Goal: Task Accomplishment & Management: Use online tool/utility

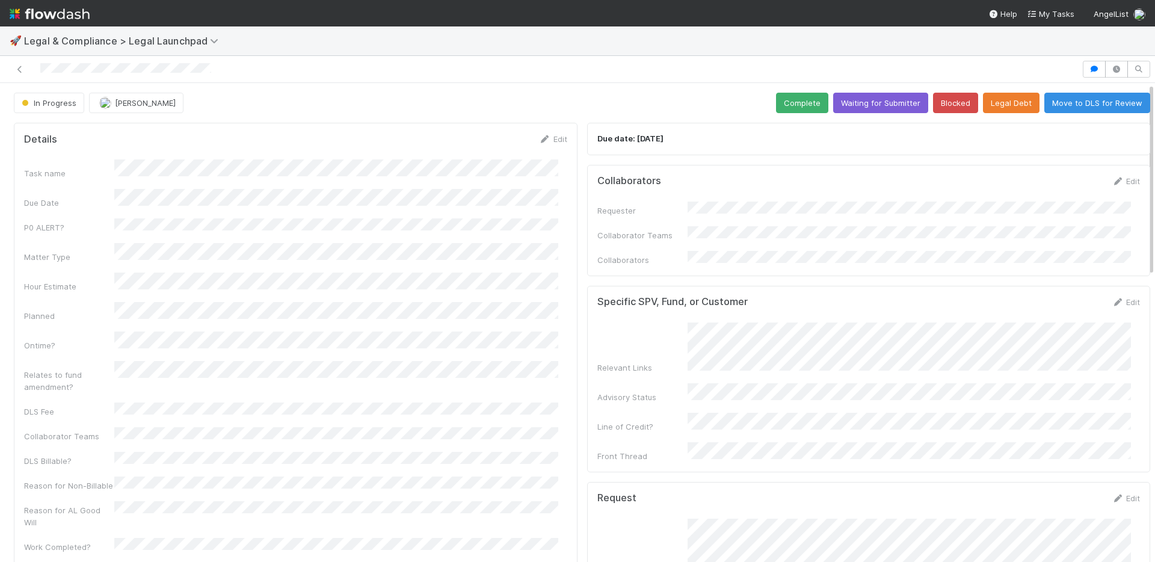
click at [966, 200] on form "Collaborators Edit Requester Collaborator Teams Collaborators" at bounding box center [868, 220] width 543 height 91
click at [1111, 179] on link "Edit" at bounding box center [1125, 181] width 28 height 10
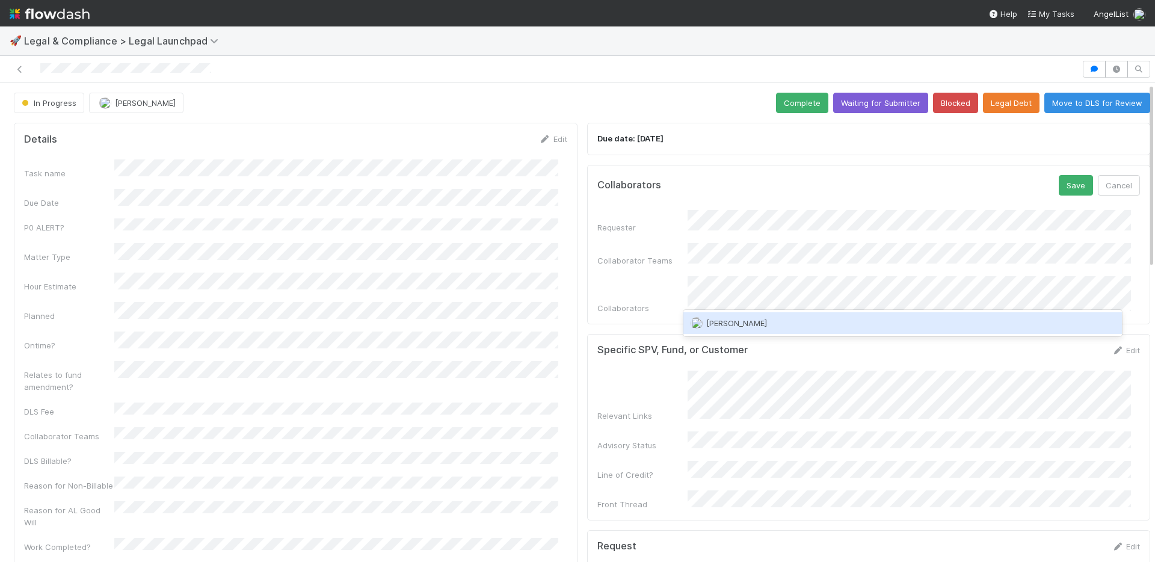
click at [796, 330] on div "Chloe Hammett" at bounding box center [902, 323] width 439 height 22
click at [762, 322] on div "Andre Fredrick" at bounding box center [902, 323] width 439 height 22
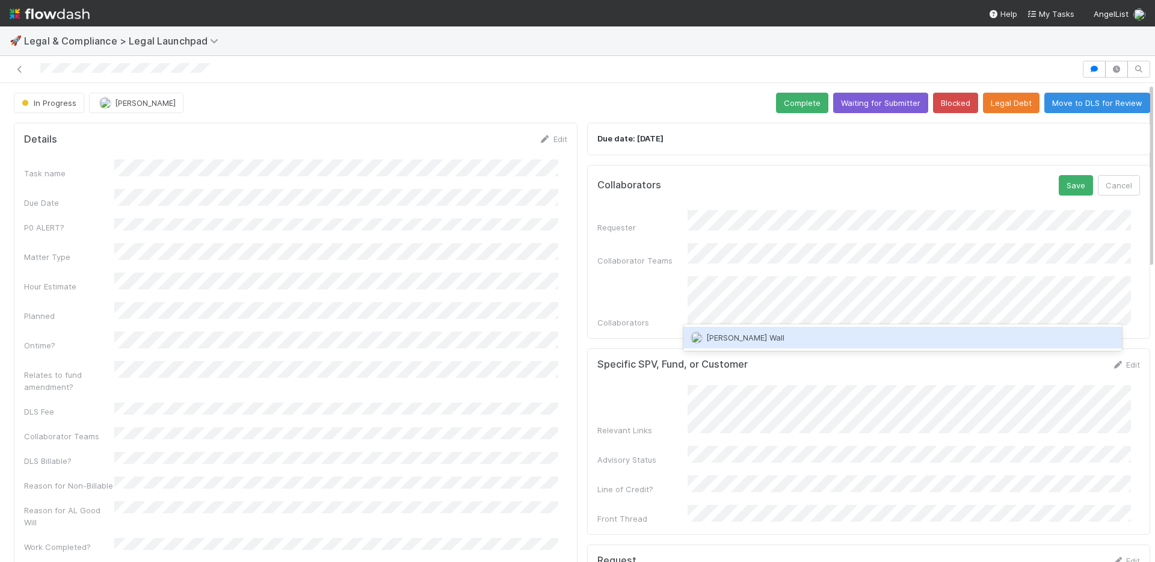
click at [887, 337] on div "Kennedy Wall" at bounding box center [902, 338] width 439 height 22
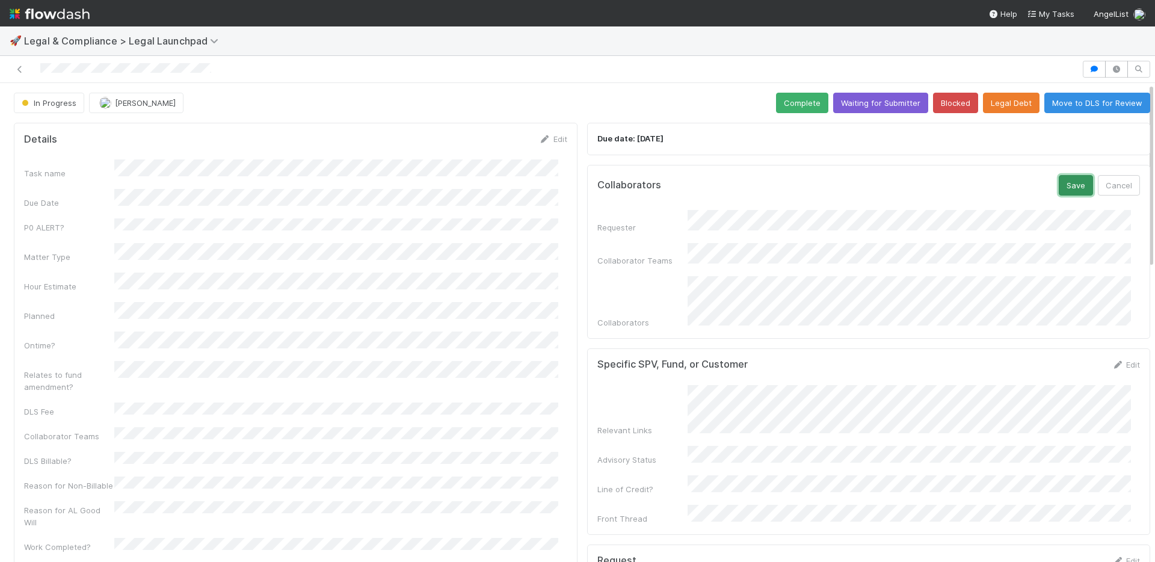
click at [1059, 183] on button "Save" at bounding box center [1076, 185] width 34 height 20
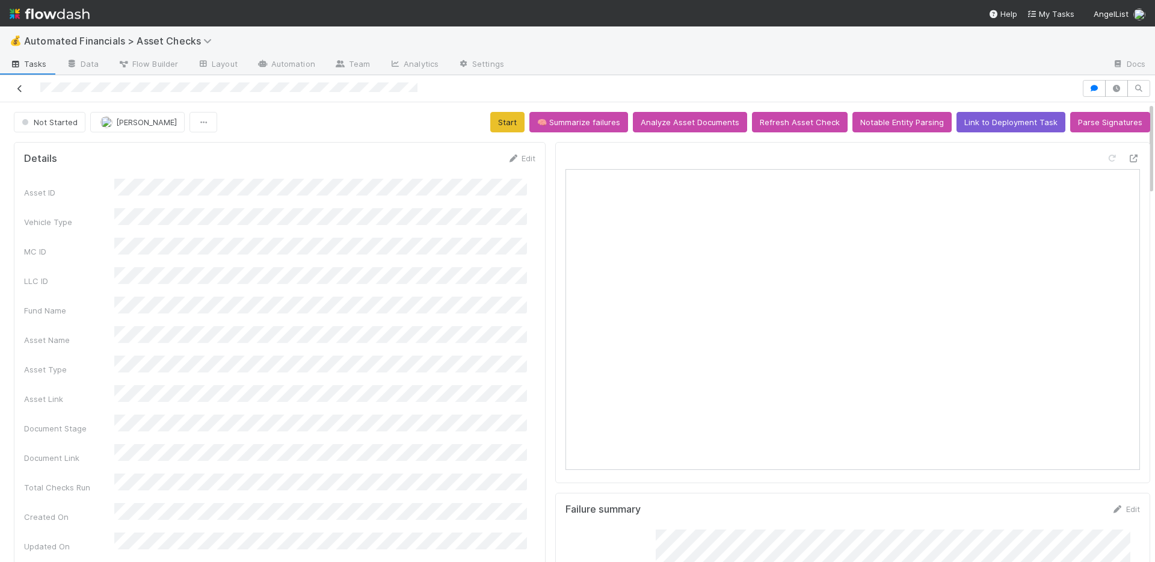
click at [14, 82] on link at bounding box center [20, 88] width 12 height 12
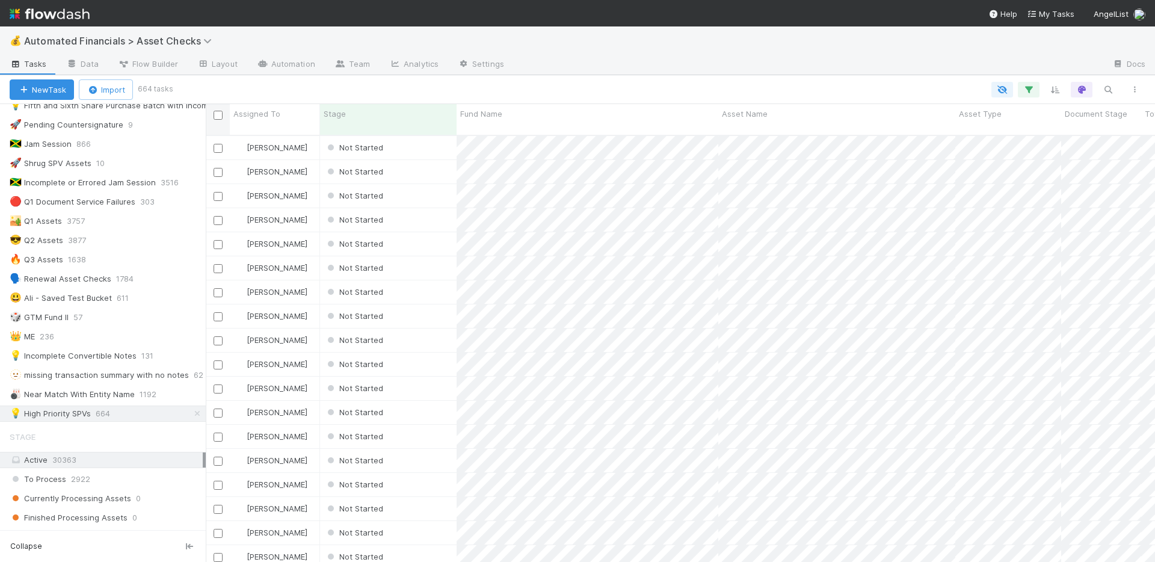
click at [218, 115] on input "checkbox" at bounding box center [218, 115] width 9 height 9
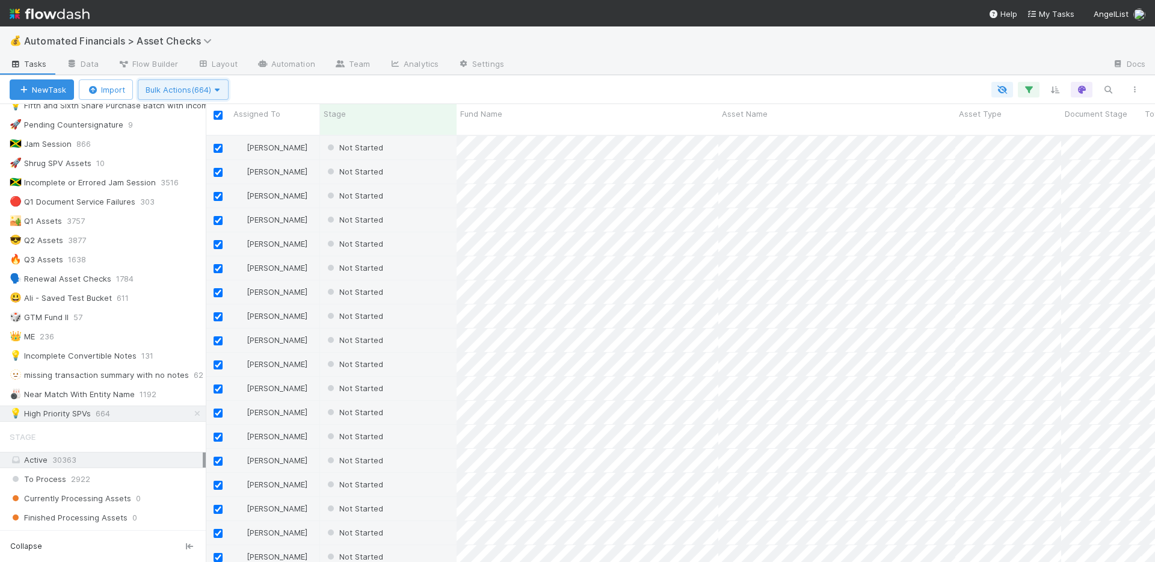
click at [216, 91] on icon "button" at bounding box center [217, 90] width 12 height 8
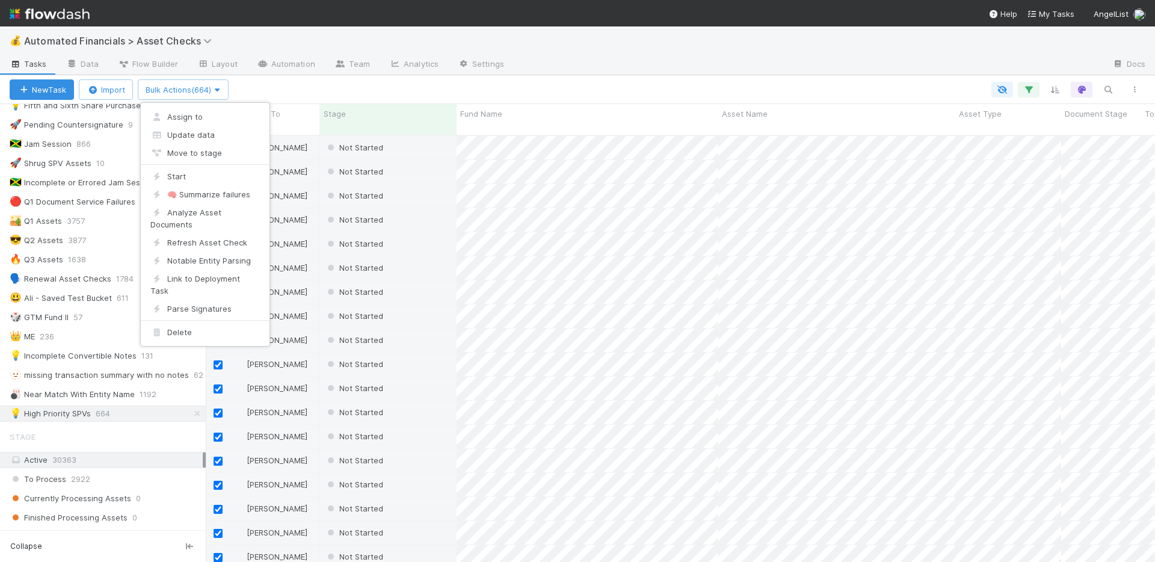
click at [305, 84] on div "Assign to Update data Move to stage Start 🧠 Summarize failures Analyze Asset Do…" at bounding box center [577, 281] width 1155 height 562
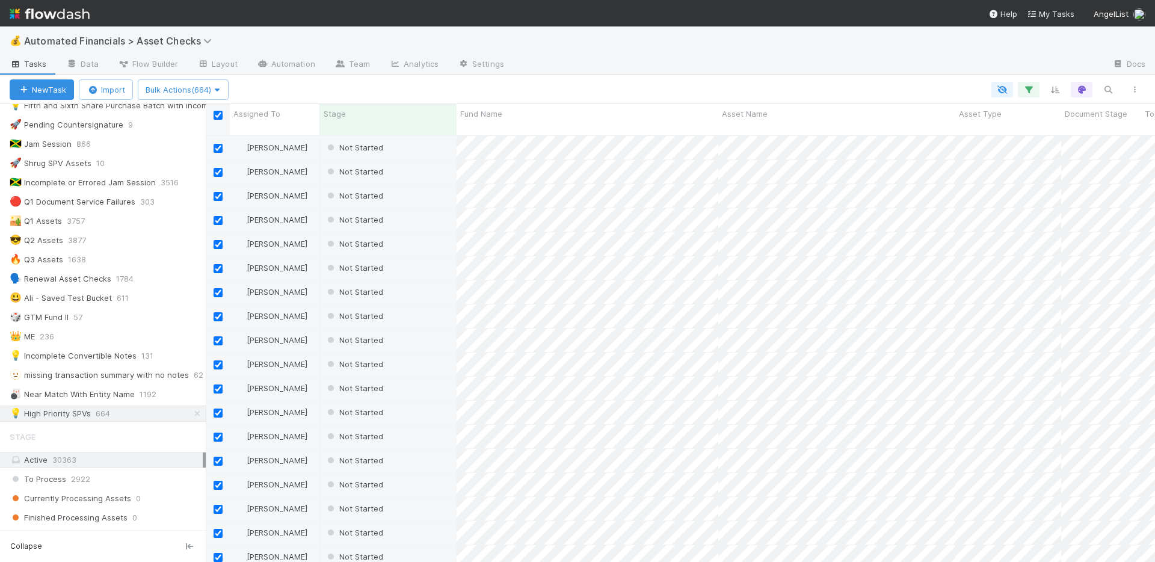
drag, startPoint x: 215, startPoint y: 114, endPoint x: 229, endPoint y: 110, distance: 13.7
click at [215, 114] on input "checkbox" at bounding box center [218, 115] width 9 height 9
checkbox input "false"
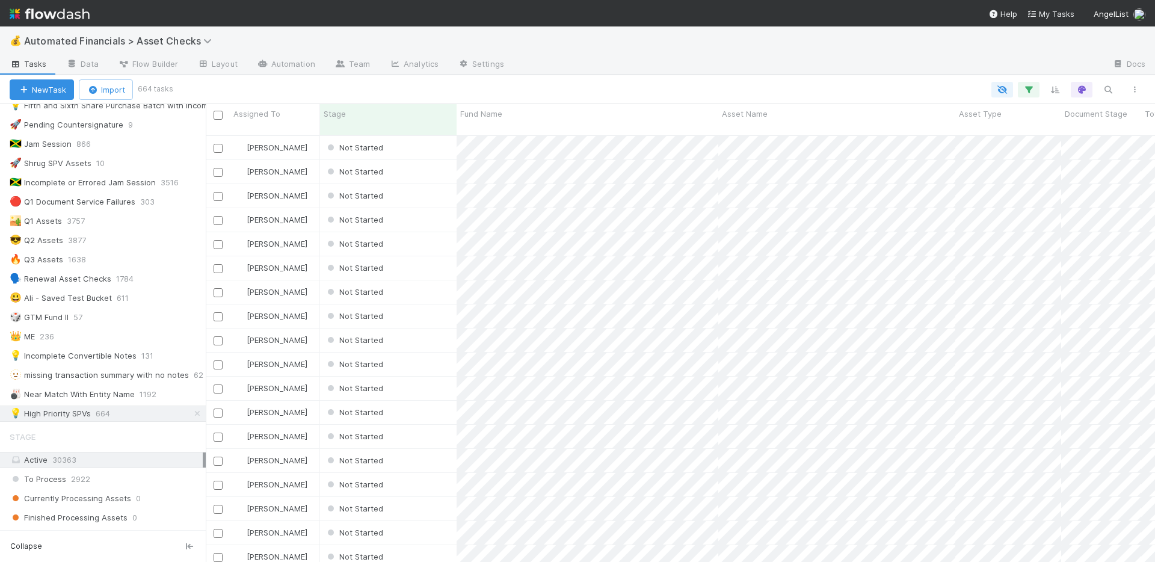
click at [281, 93] on div at bounding box center [659, 90] width 977 height 16
click at [417, 138] on div "Not Started" at bounding box center [388, 147] width 137 height 23
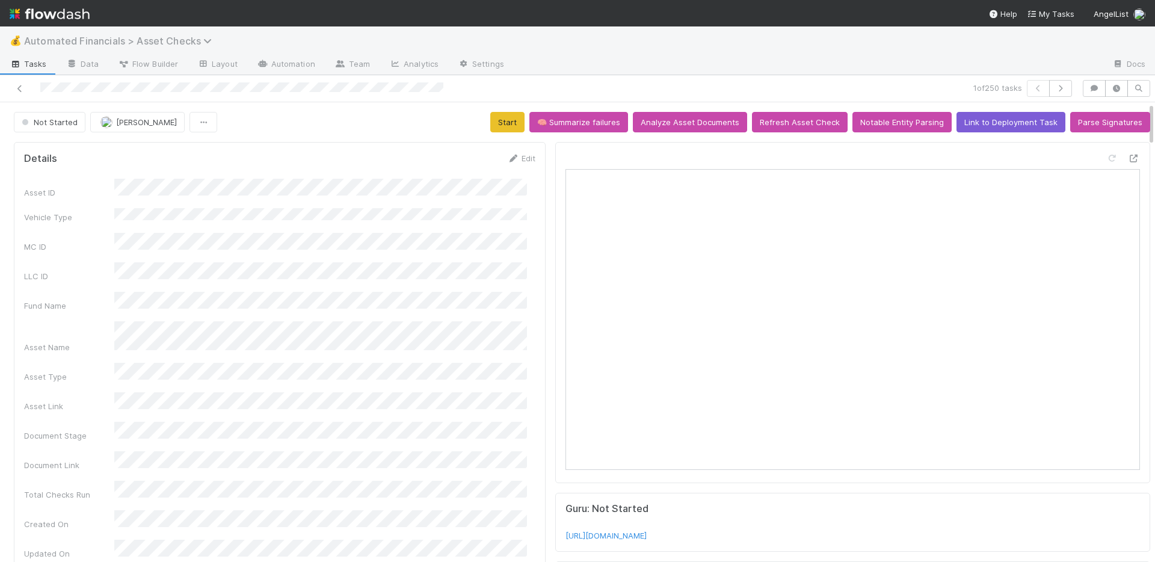
drag, startPoint x: 16, startPoint y: 88, endPoint x: 26, endPoint y: 46, distance: 43.9
click at [16, 88] on icon at bounding box center [20, 89] width 12 height 8
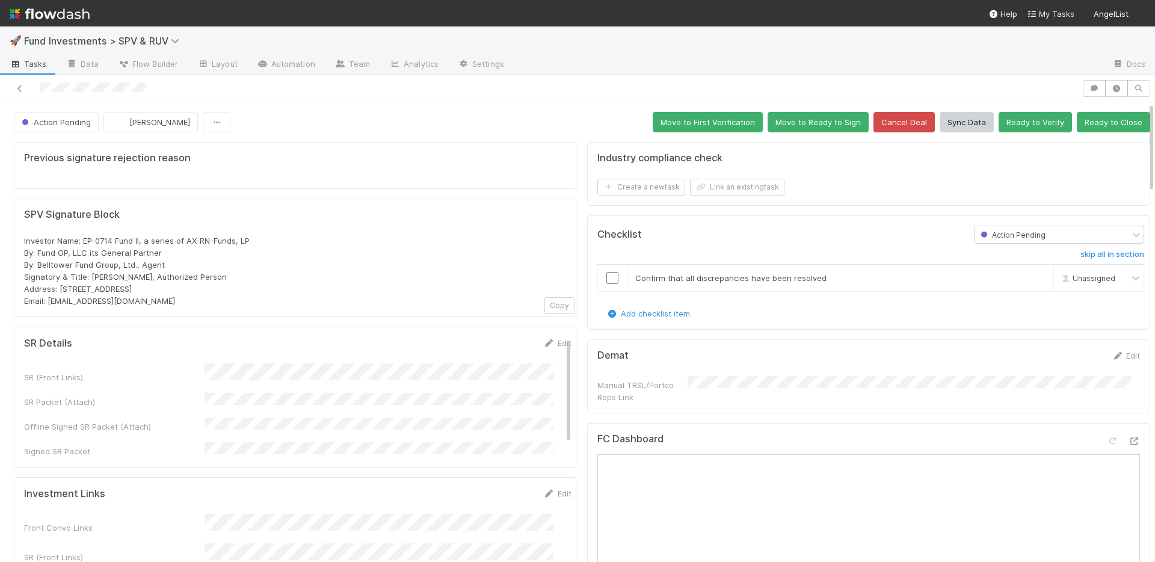
scroll to position [250, 0]
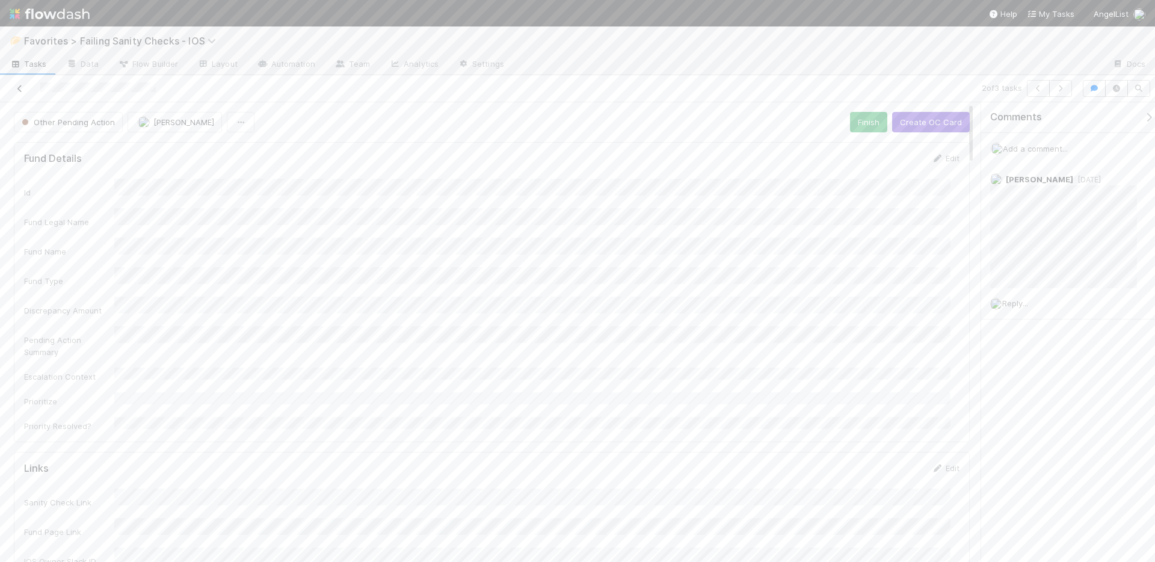
click at [23, 88] on icon at bounding box center [20, 89] width 12 height 8
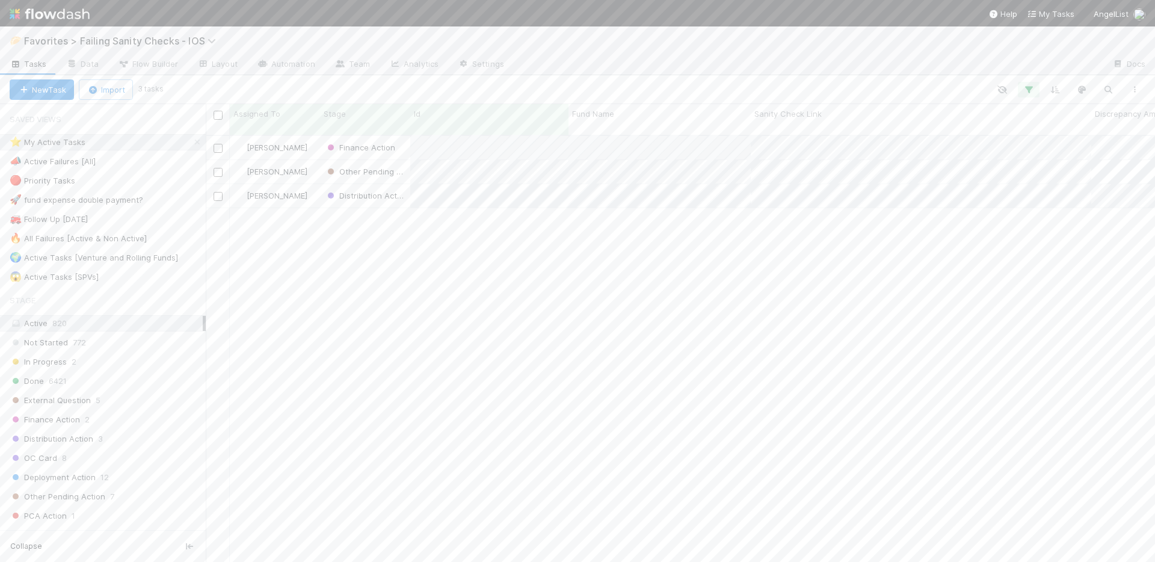
scroll to position [428, 940]
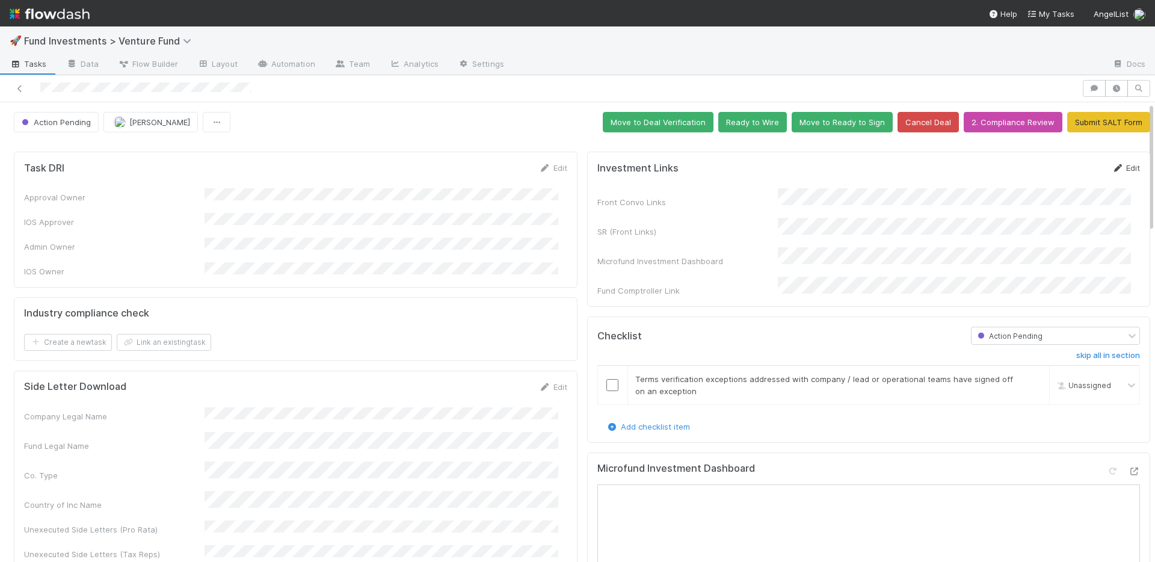
click at [1117, 166] on link "Edit" at bounding box center [1125, 168] width 28 height 10
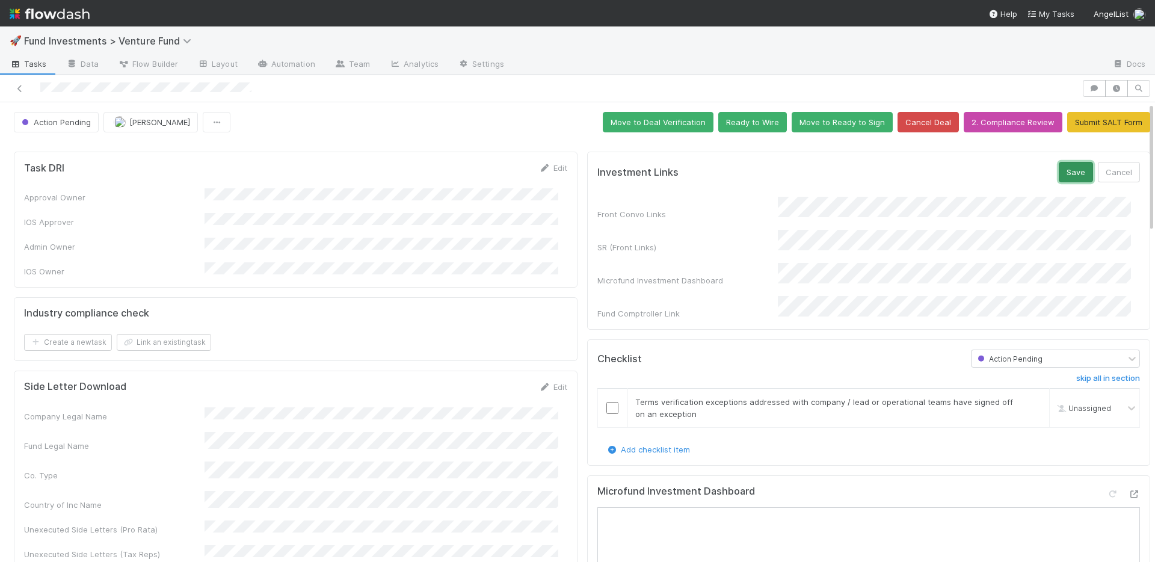
click at [1059, 174] on button "Save" at bounding box center [1076, 172] width 34 height 20
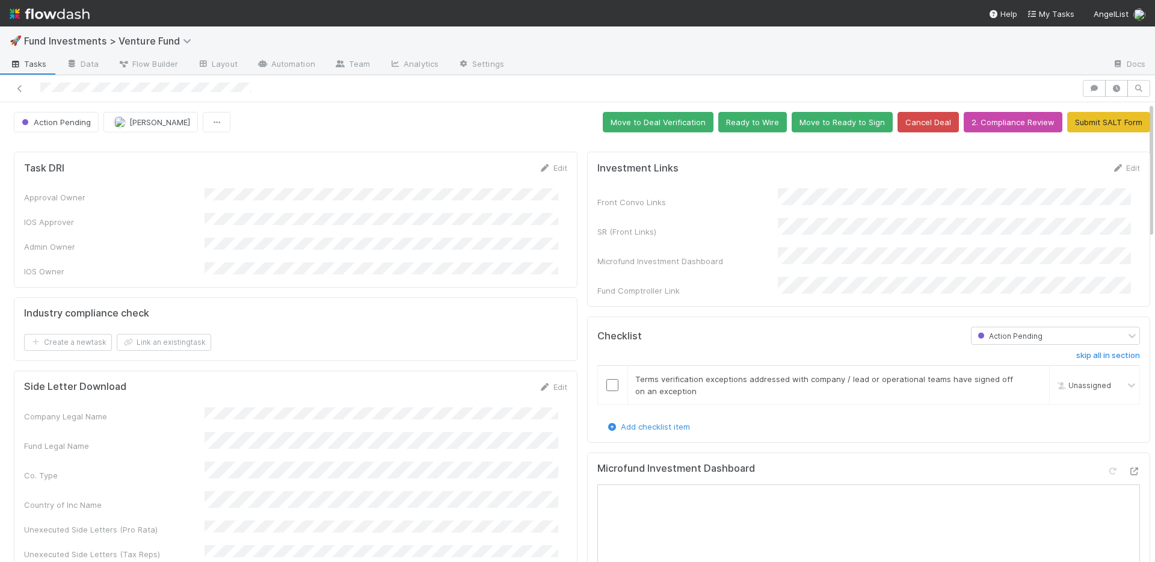
scroll to position [227, 0]
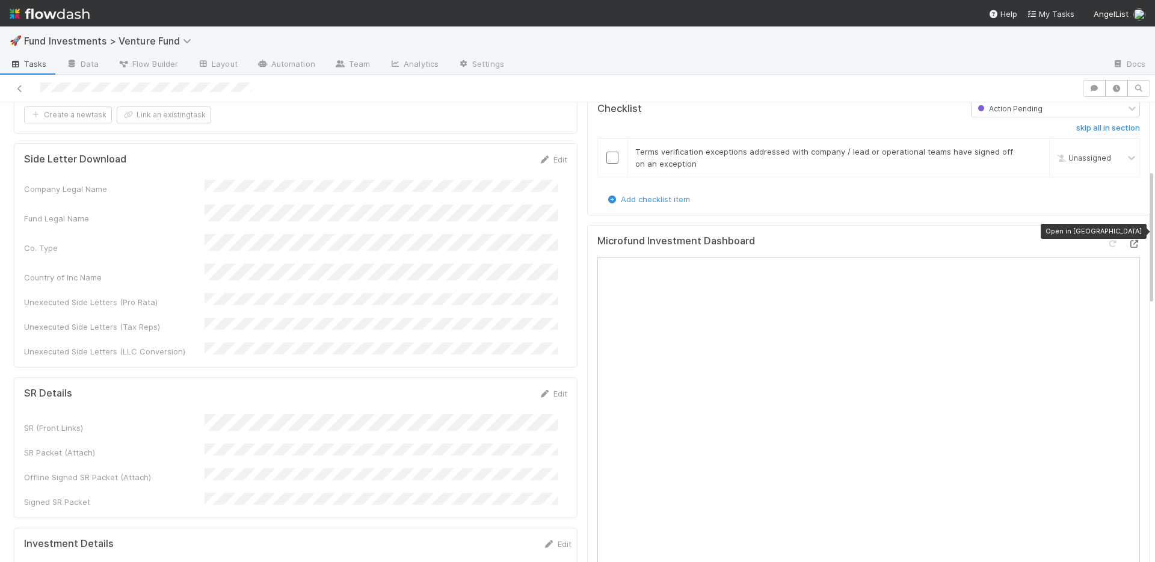
click at [1128, 240] on icon at bounding box center [1134, 244] width 12 height 8
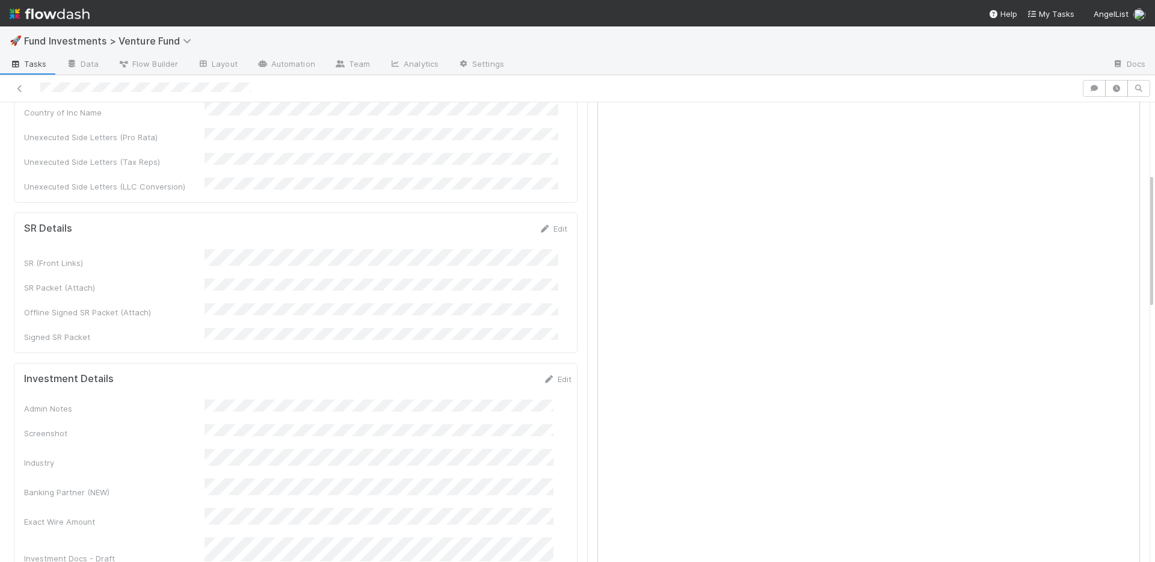
scroll to position [798, 0]
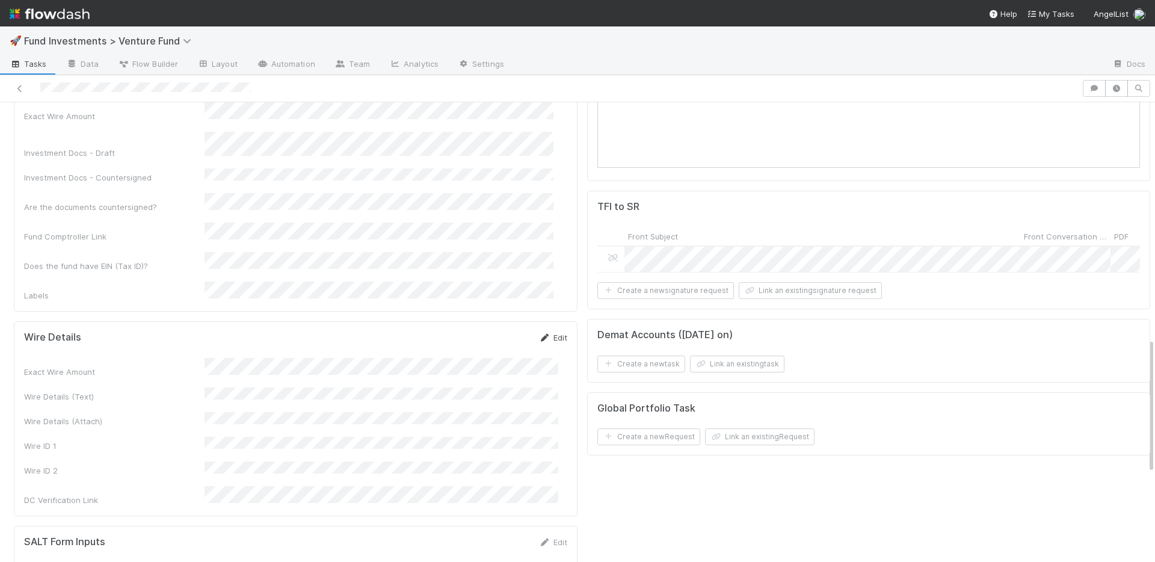
click at [549, 333] on link "Edit" at bounding box center [553, 338] width 28 height 10
click at [183, 366] on div "Exact Wire Amount" at bounding box center [295, 377] width 543 height 23
click at [505, 331] on button "Save" at bounding box center [503, 341] width 34 height 20
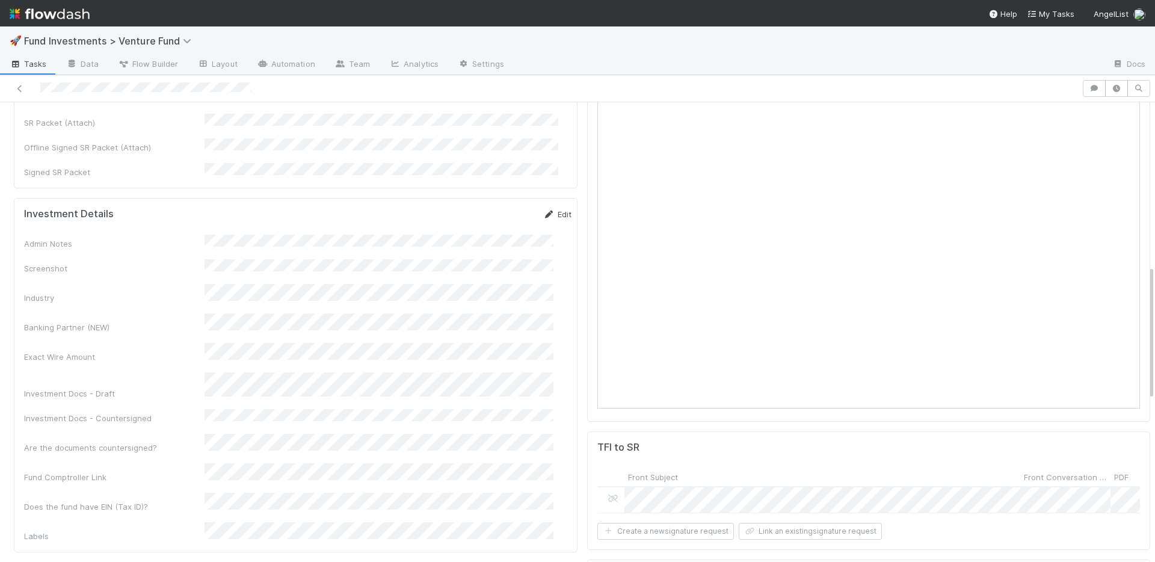
click at [543, 209] on link "Edit" at bounding box center [557, 214] width 28 height 10
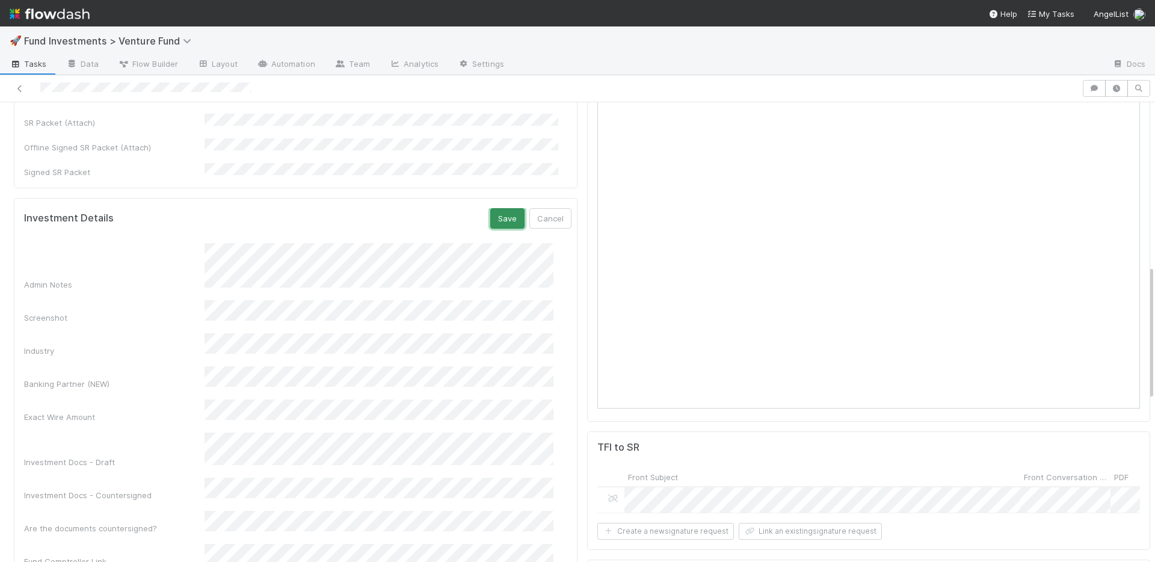
click at [490, 208] on button "Save" at bounding box center [507, 218] width 34 height 20
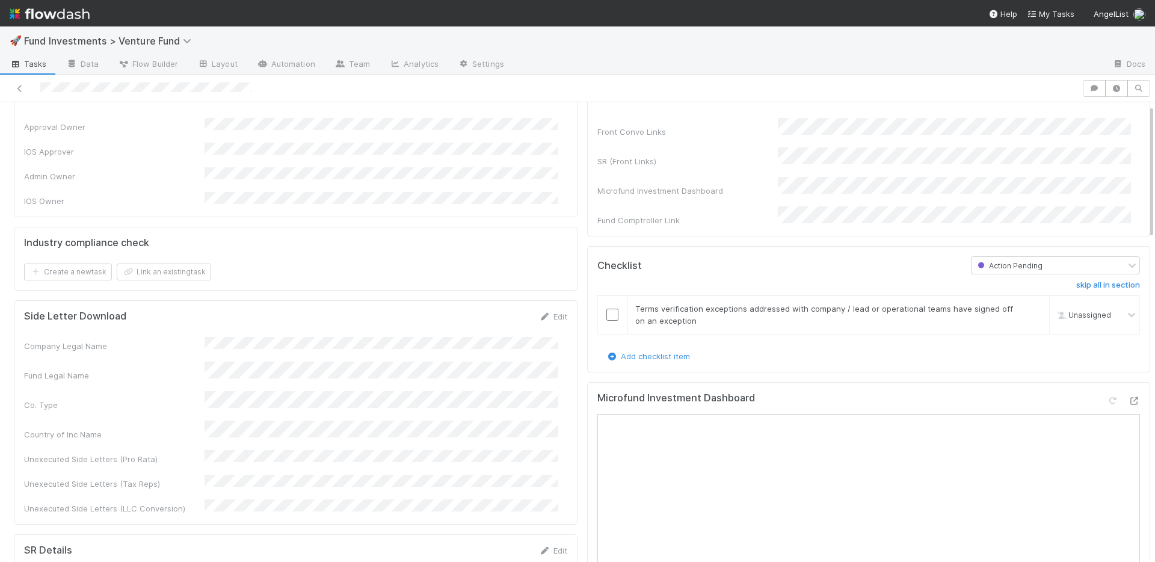
scroll to position [0, 0]
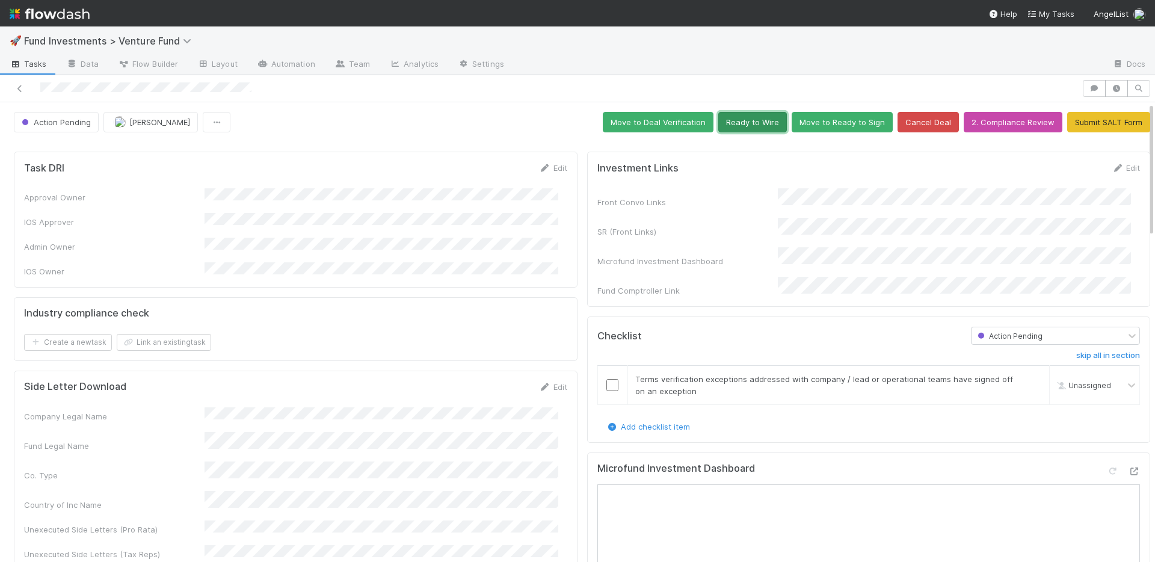
click at [738, 123] on button "Ready to Wire" at bounding box center [752, 122] width 69 height 20
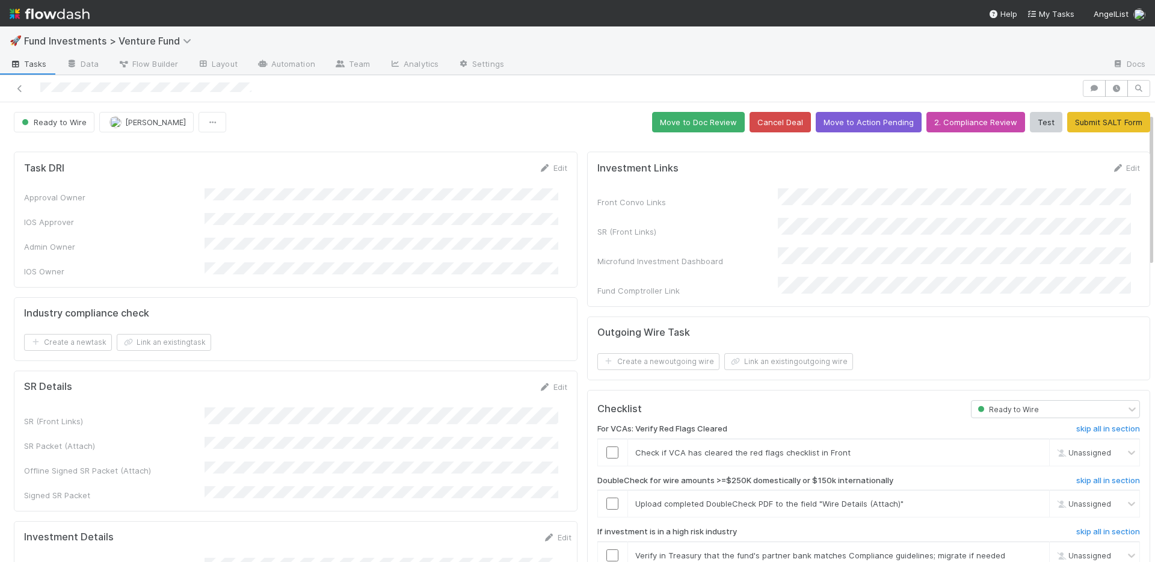
scroll to position [119, 0]
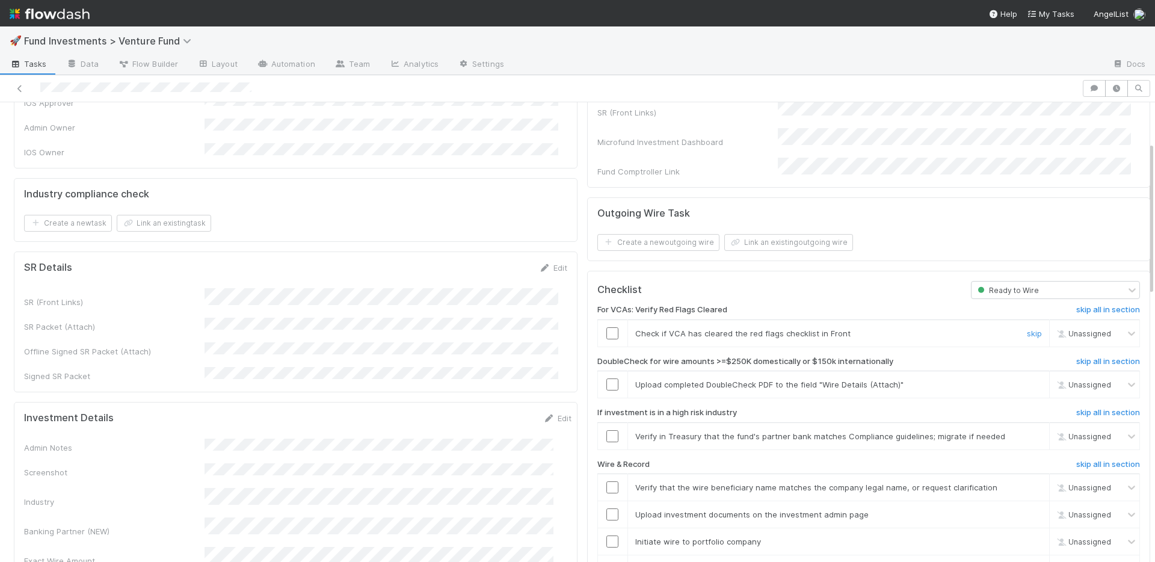
click at [606, 327] on input "checkbox" at bounding box center [612, 333] width 12 height 12
click at [1027, 380] on link "skip" at bounding box center [1034, 385] width 15 height 10
click at [1027, 431] on link "skip" at bounding box center [1034, 436] width 15 height 10
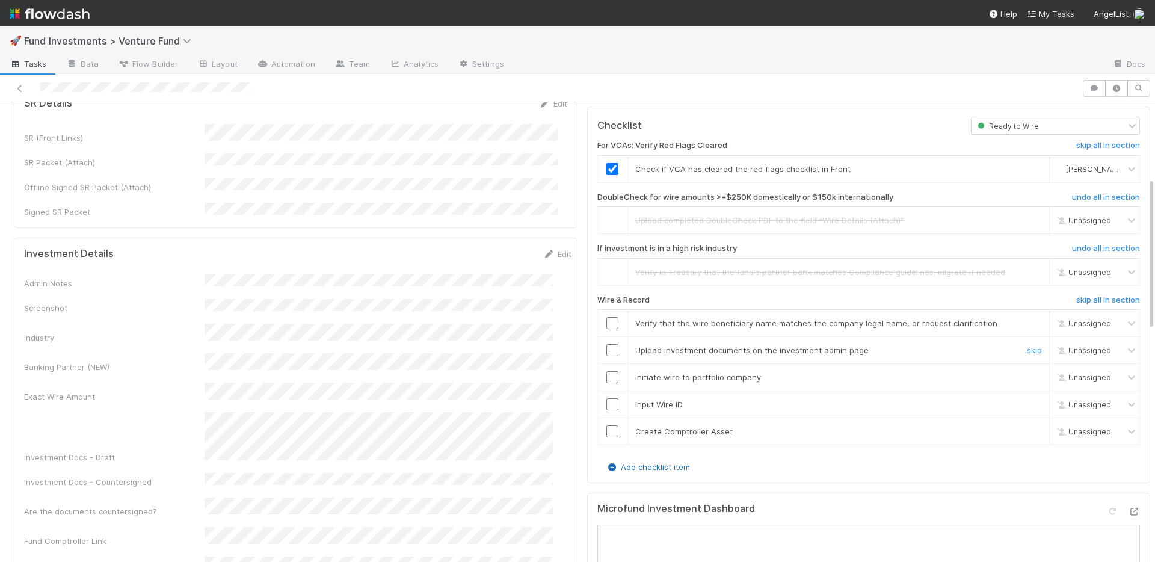
scroll to position [309, 0]
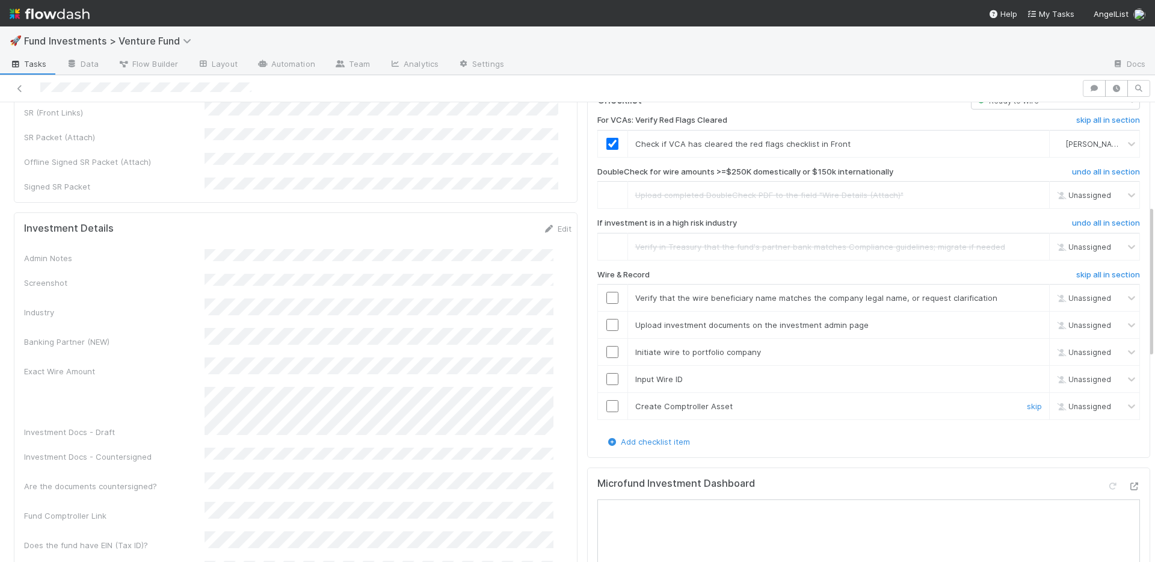
click at [606, 400] on input "checkbox" at bounding box center [612, 406] width 12 height 12
click at [606, 373] on input "checkbox" at bounding box center [612, 379] width 12 height 12
click at [606, 346] on input "checkbox" at bounding box center [612, 352] width 12 height 12
drag, startPoint x: 603, startPoint y: 314, endPoint x: 604, endPoint y: 292, distance: 21.7
click at [606, 319] on input "checkbox" at bounding box center [612, 325] width 12 height 12
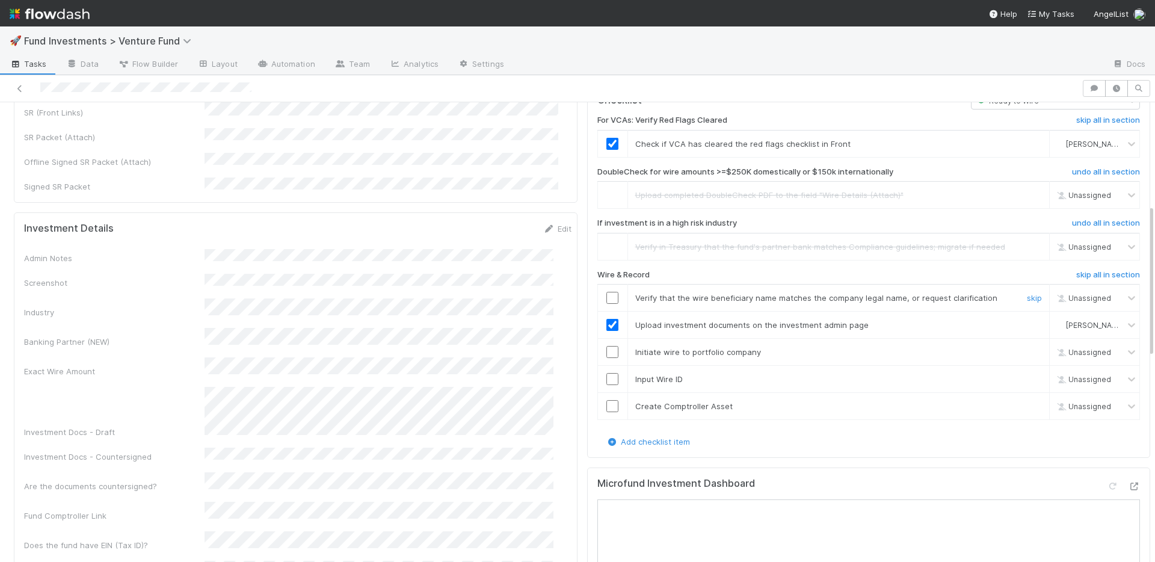
click at [606, 292] on input "checkbox" at bounding box center [612, 298] width 12 height 12
click at [607, 346] on input "checkbox" at bounding box center [612, 352] width 12 height 12
click at [606, 373] on input "checkbox" at bounding box center [612, 379] width 12 height 12
click at [606, 400] on input "checkbox" at bounding box center [612, 406] width 12 height 12
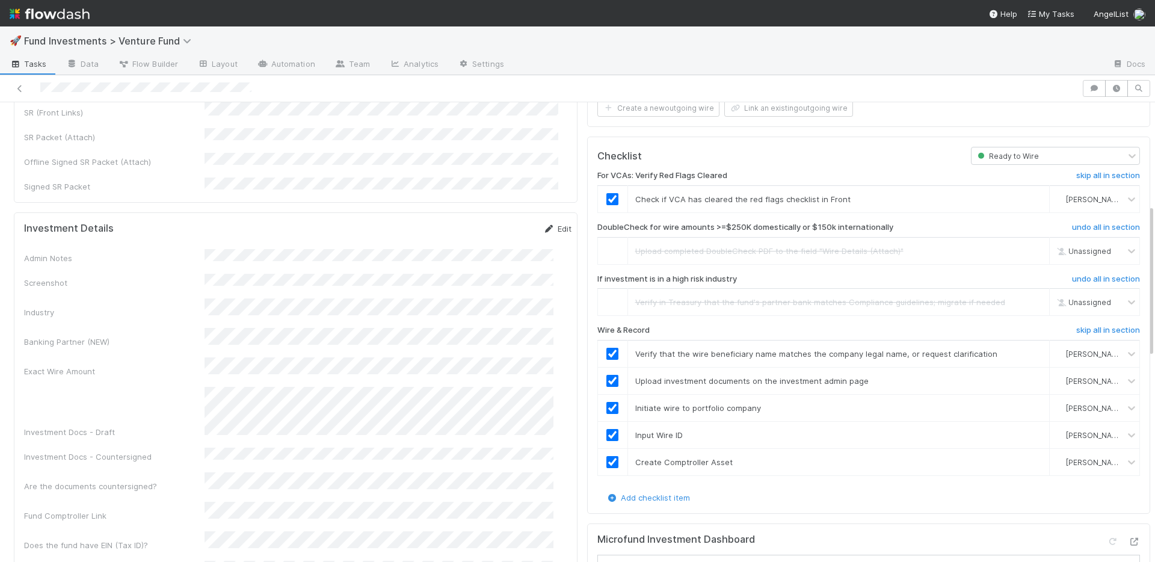
click at [543, 224] on link "Edit" at bounding box center [557, 229] width 28 height 10
drag, startPoint x: 482, startPoint y: 214, endPoint x: 434, endPoint y: 83, distance: 139.3
click at [490, 223] on button "Save" at bounding box center [507, 233] width 34 height 20
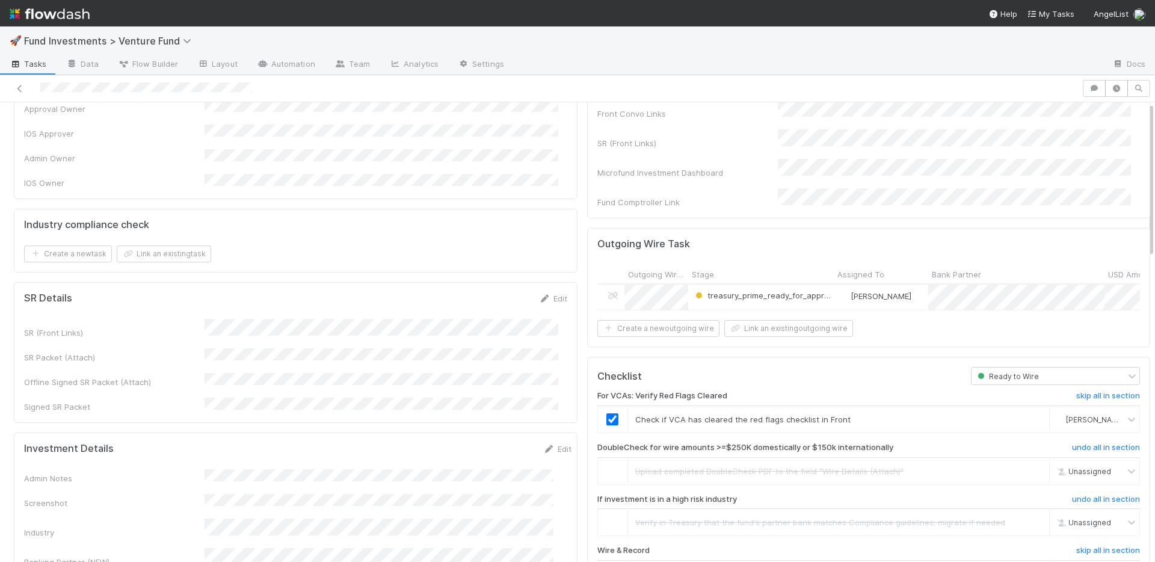
scroll to position [0, 0]
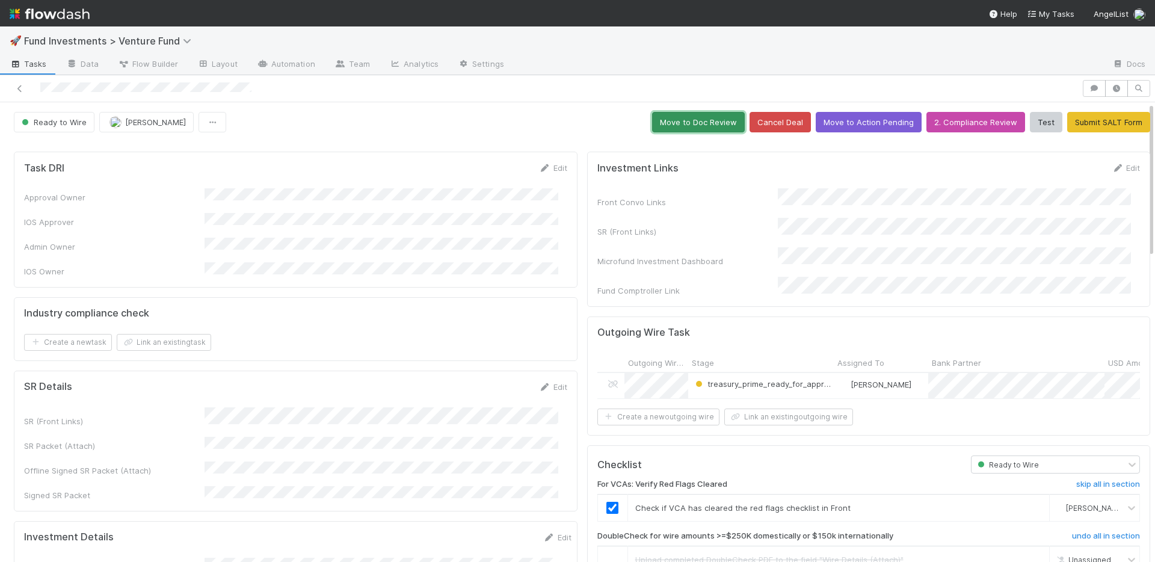
click at [675, 121] on button "Move to Doc Review" at bounding box center [698, 122] width 93 height 20
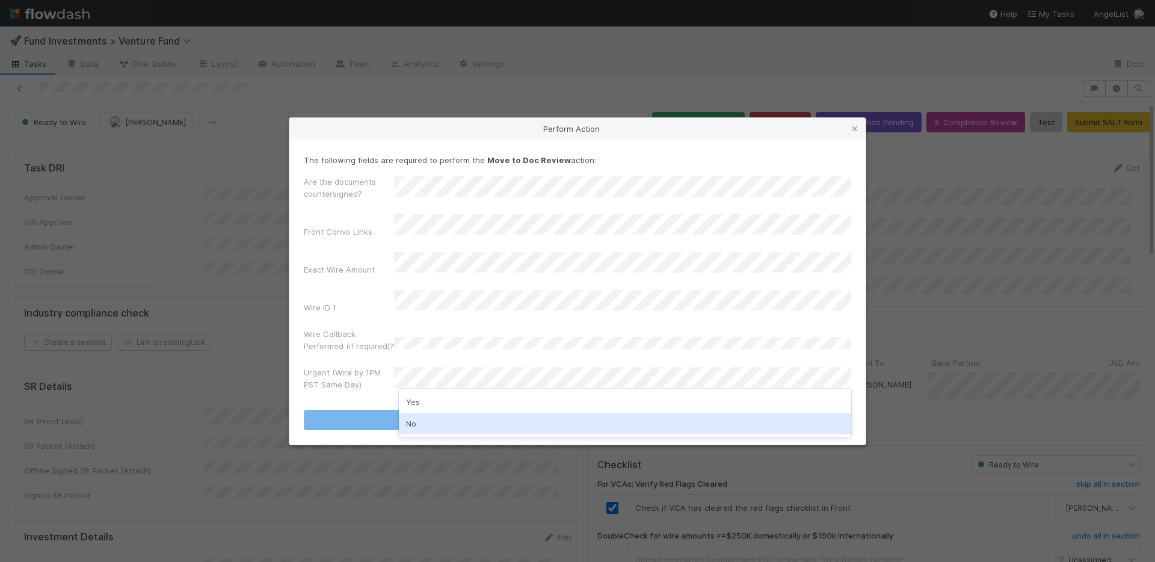
click at [437, 418] on div "No" at bounding box center [625, 424] width 452 height 22
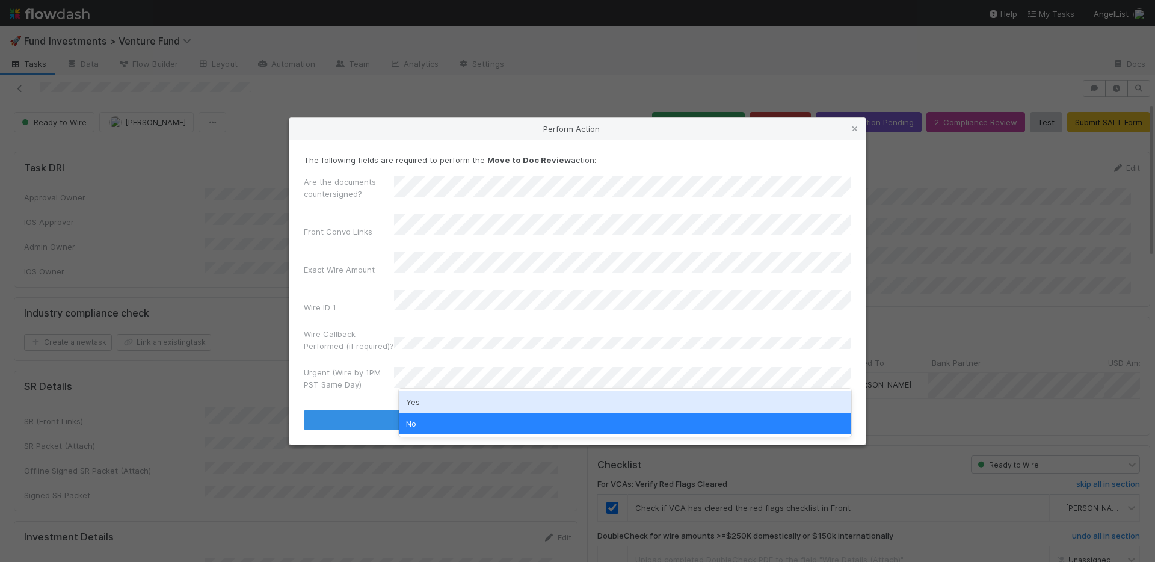
click at [439, 401] on div "Yes" at bounding box center [625, 402] width 452 height 22
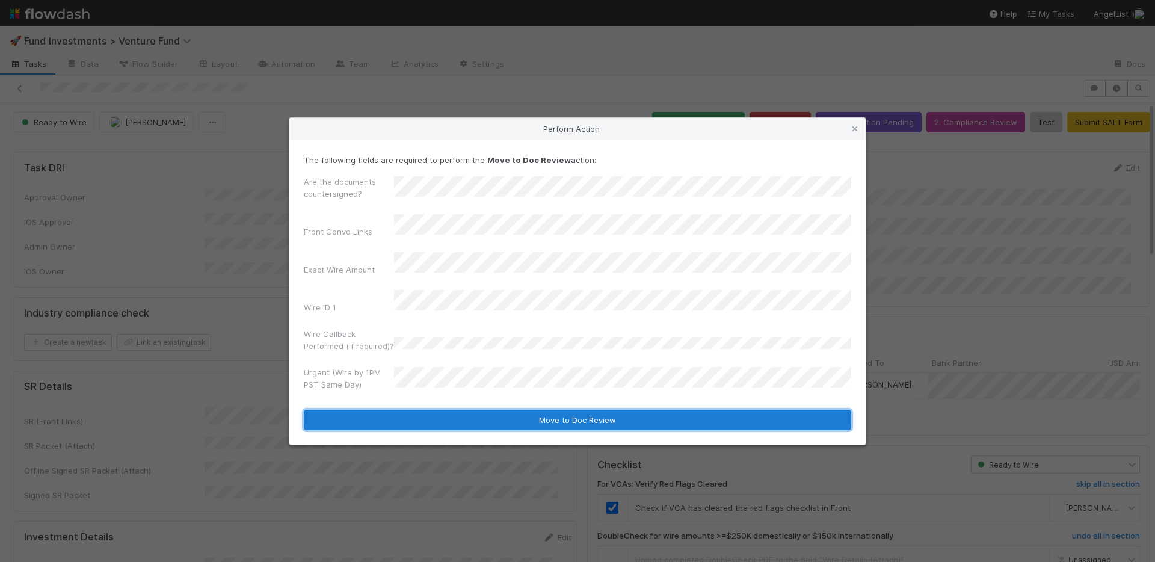
click at [453, 410] on button "Move to Doc Review" at bounding box center [577, 420] width 547 height 20
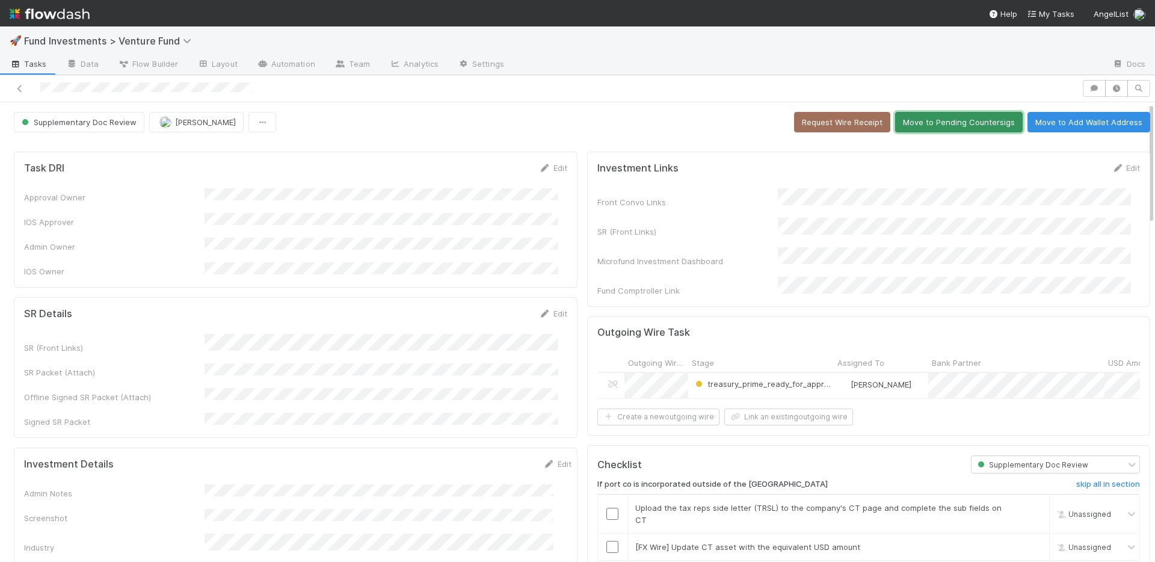
click at [938, 118] on button "Move to Pending Countersigs" at bounding box center [959, 122] width 128 height 20
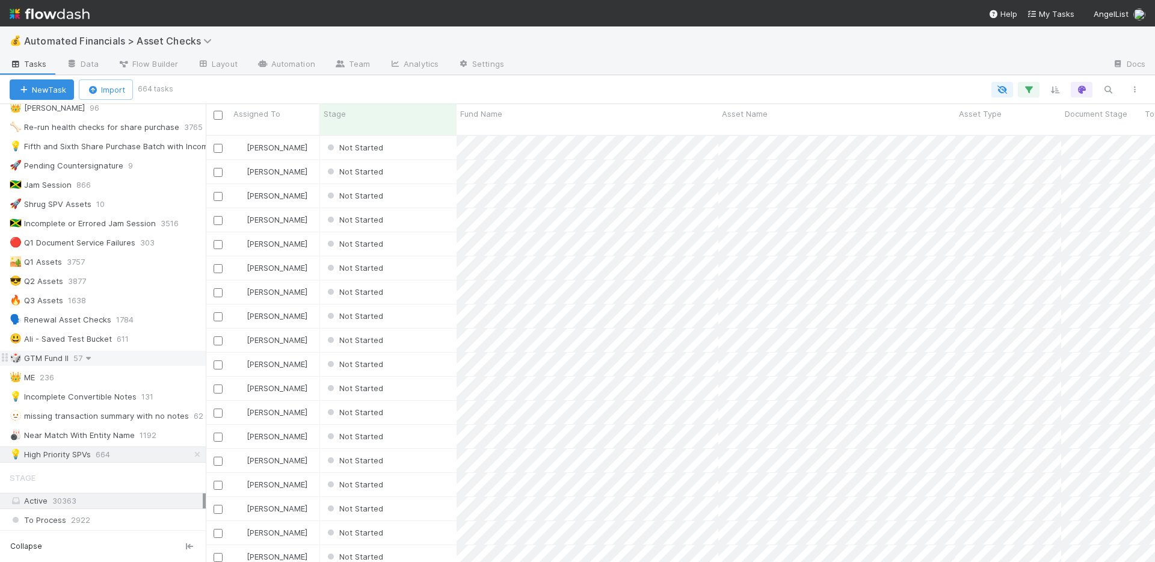
scroll to position [228, 0]
click at [120, 260] on div "🏜️ Q1 Assets 3757" at bounding box center [108, 260] width 196 height 15
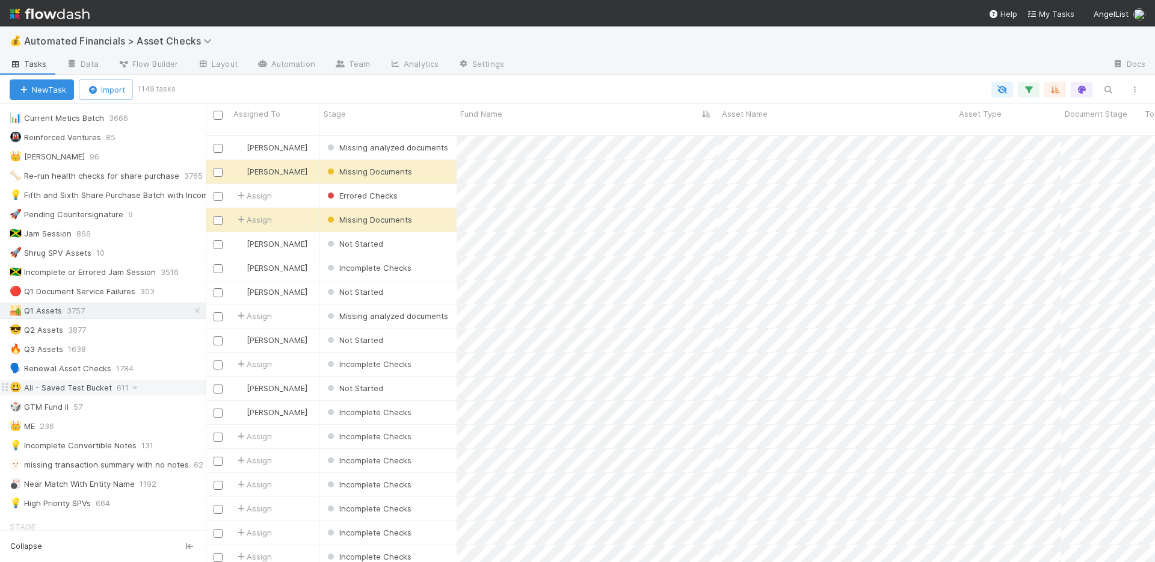
scroll to position [199, 0]
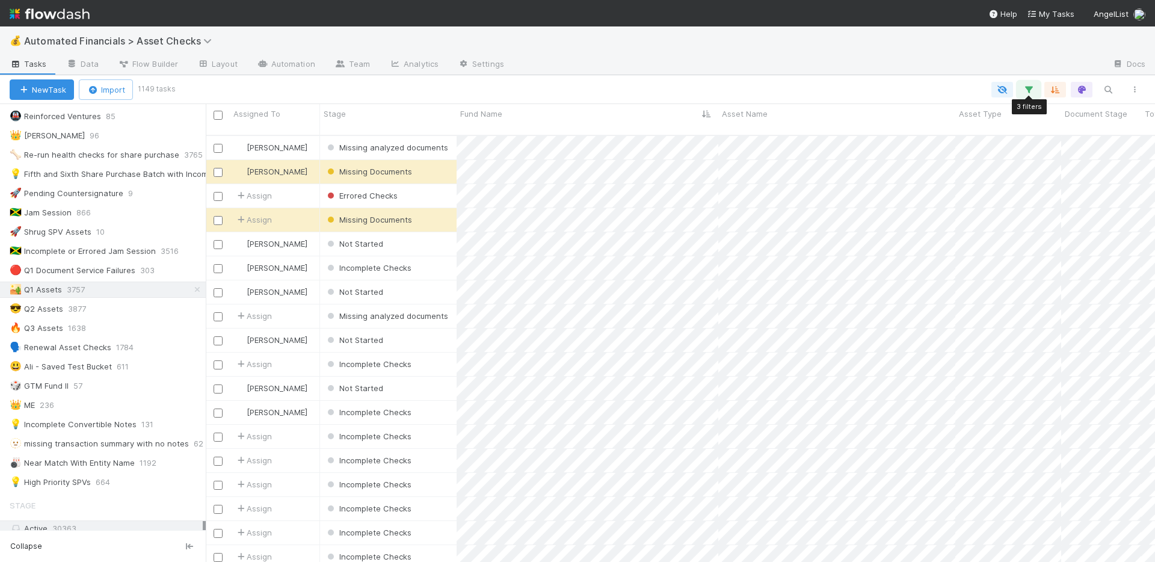
click at [1033, 91] on icon "button" at bounding box center [1028, 89] width 12 height 11
click at [698, 173] on link "And.." at bounding box center [690, 172] width 38 height 17
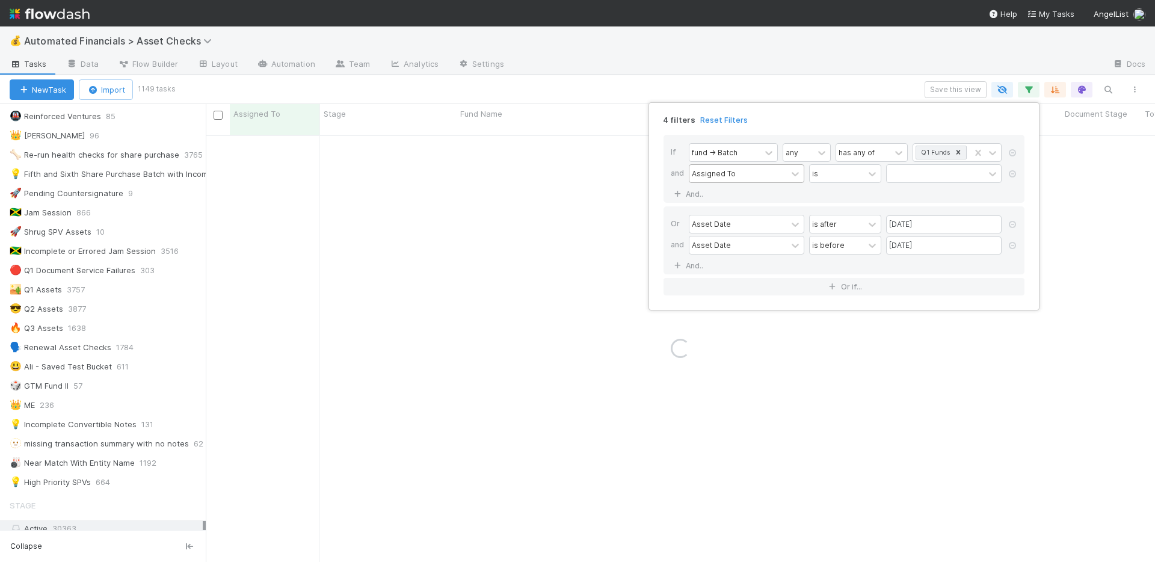
click at [752, 175] on div "Assigned To" at bounding box center [737, 173] width 97 height 17
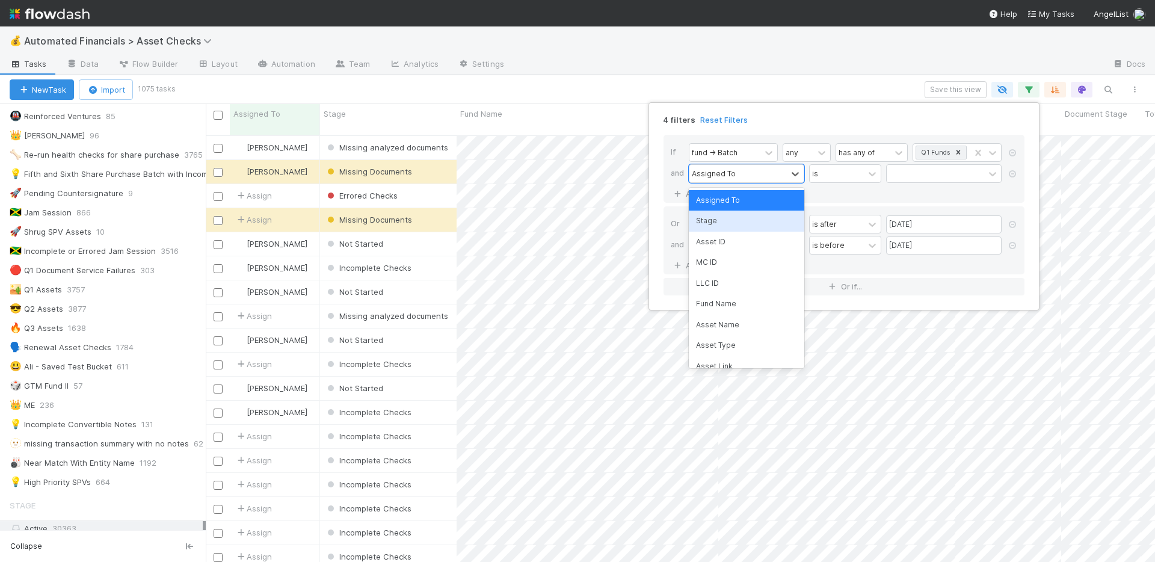
click at [744, 220] on div "Stage" at bounding box center [746, 221] width 115 height 20
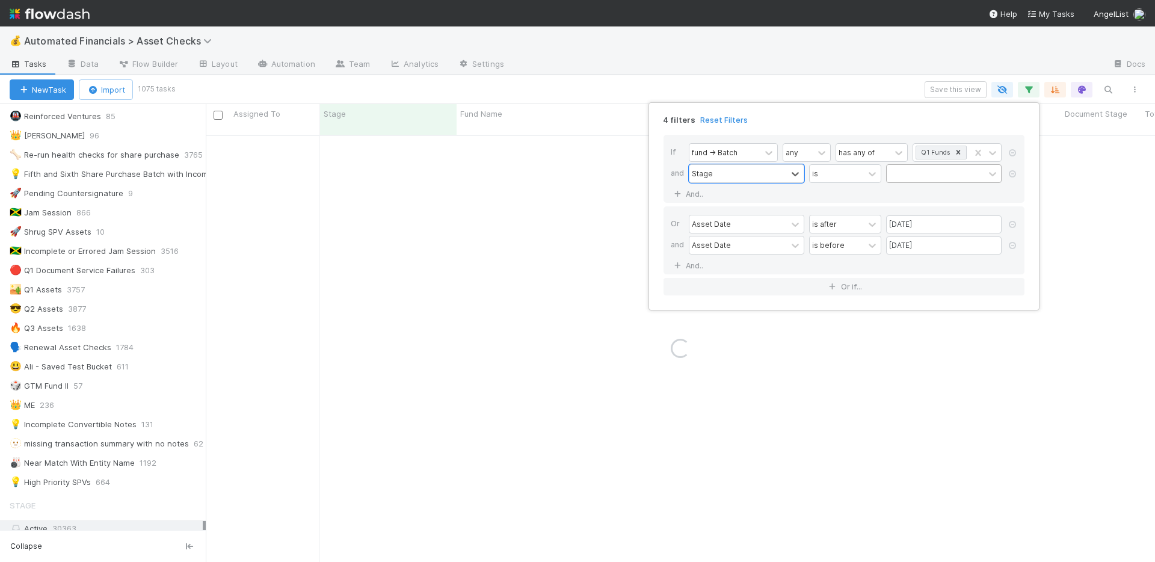
click at [916, 169] on div at bounding box center [935, 173] width 97 height 17
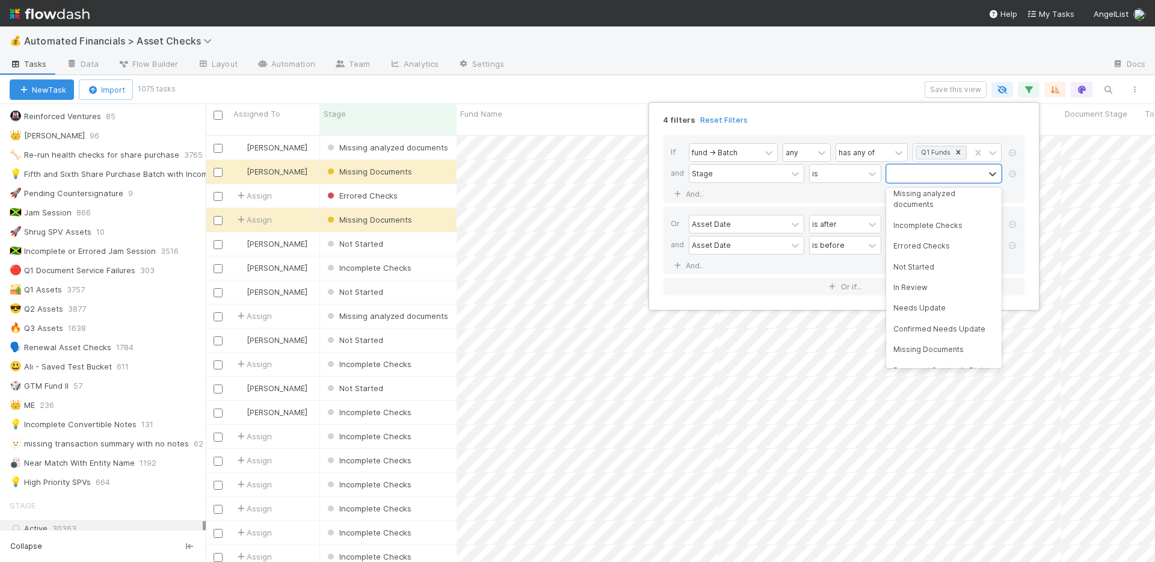
scroll to position [125, 0]
click at [952, 274] on div "Not Started" at bounding box center [943, 263] width 115 height 20
click at [1012, 173] on icon at bounding box center [1012, 173] width 12 height 7
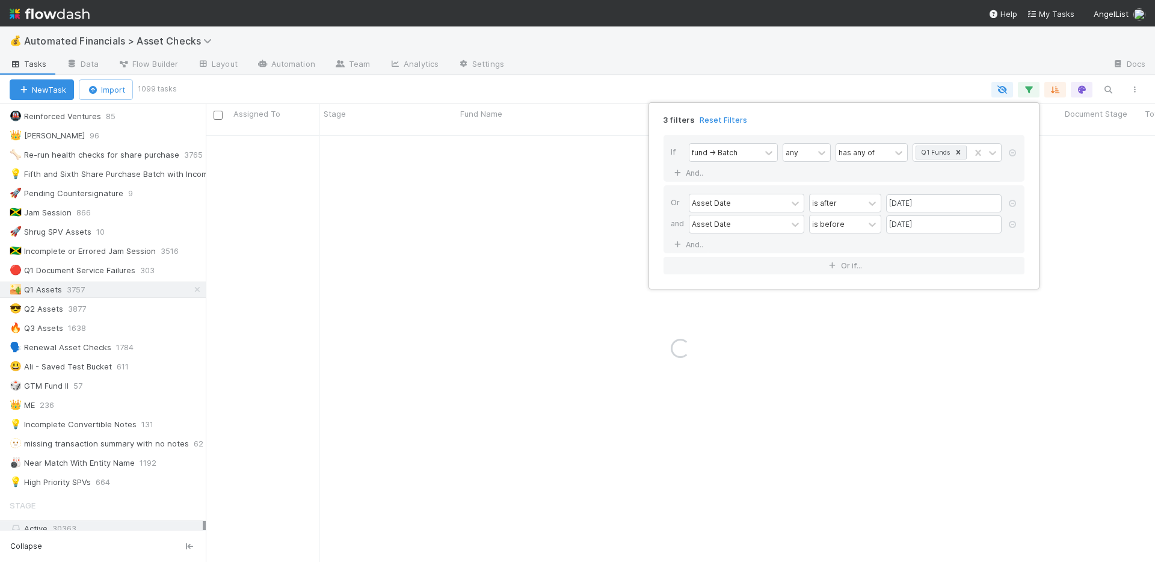
click at [758, 41] on div "3 filters Reset Filters If fund -> Batch any has any of Q1 Funds And.. Or Asset…" at bounding box center [577, 281] width 1155 height 562
click at [727, 56] on div "3 filters Reset Filters If fund -> Batch any has any of Q1 Funds And.. Or Asset…" at bounding box center [577, 281] width 1155 height 562
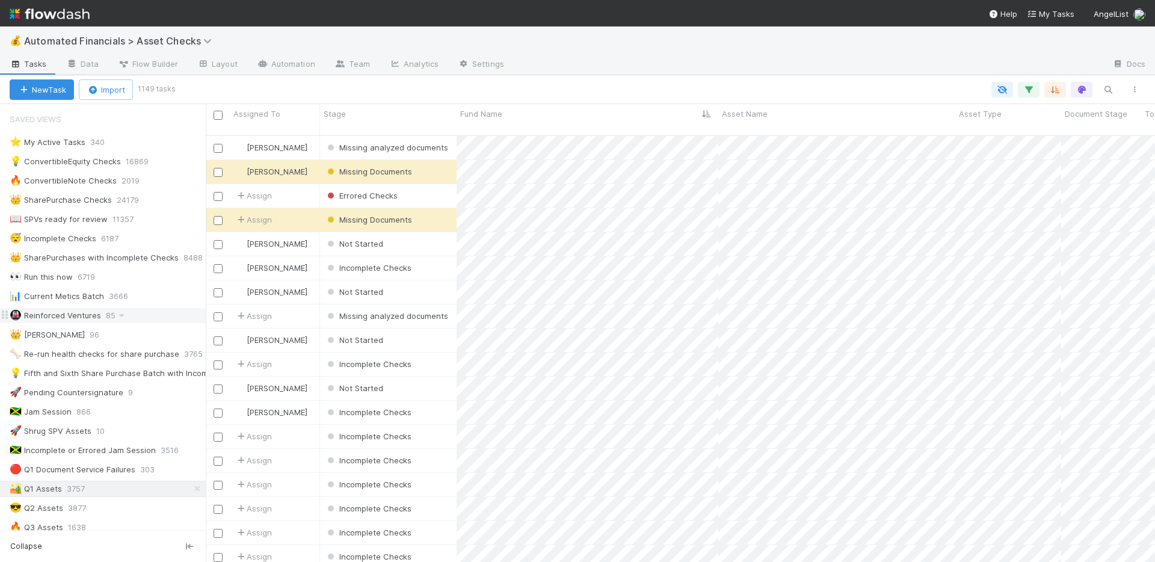
scroll to position [251, 0]
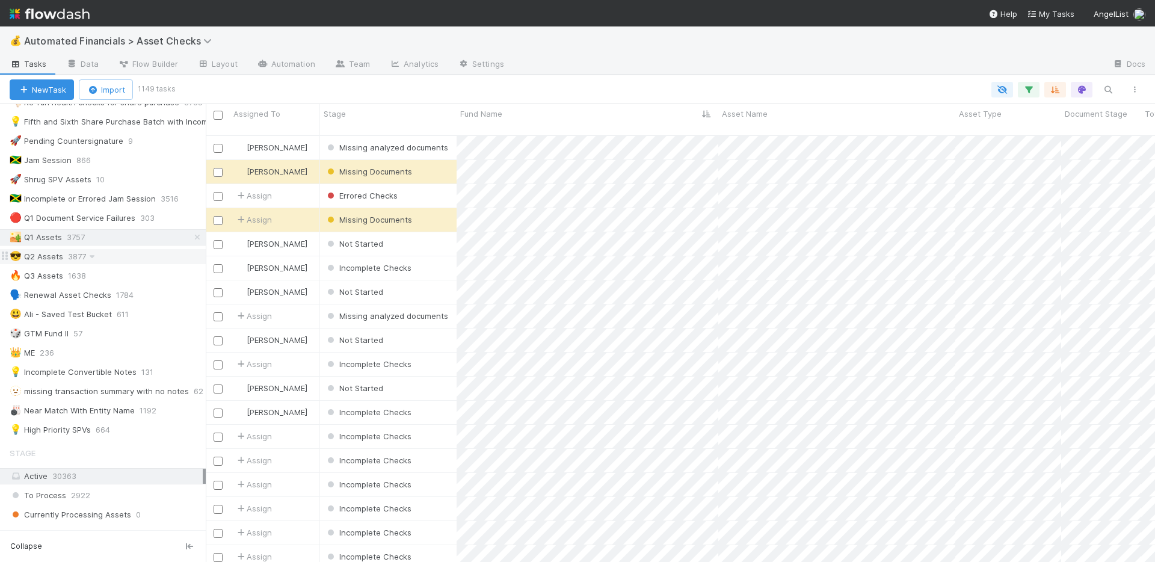
click at [134, 256] on div "😎 Q2 Assets 3877" at bounding box center [108, 256] width 196 height 15
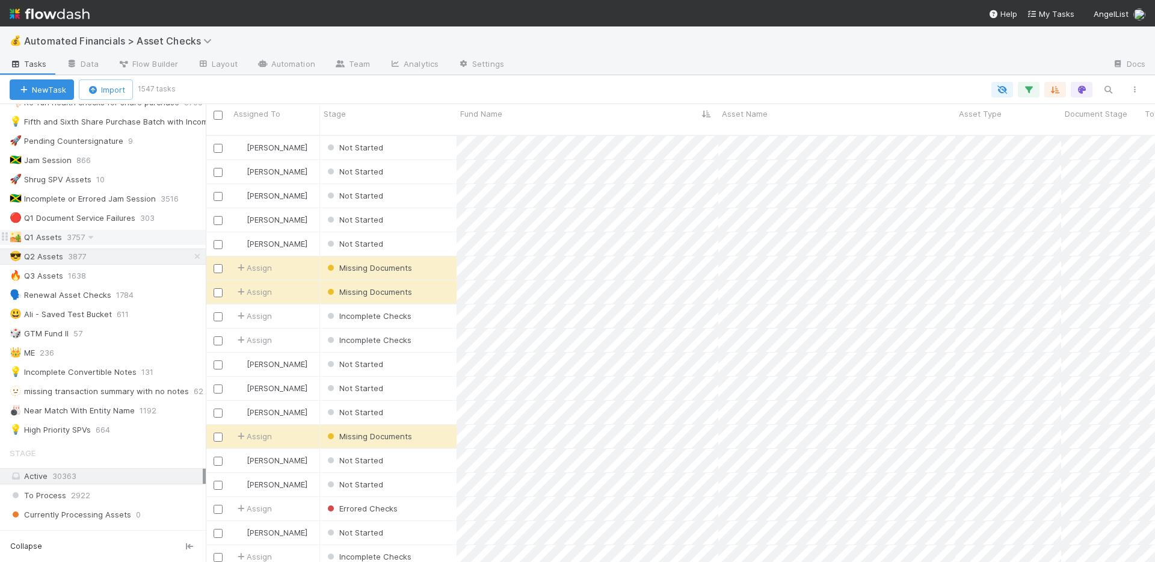
scroll to position [428, 940]
click at [142, 238] on div "🏜️ Q1 Assets 3757" at bounding box center [108, 237] width 196 height 15
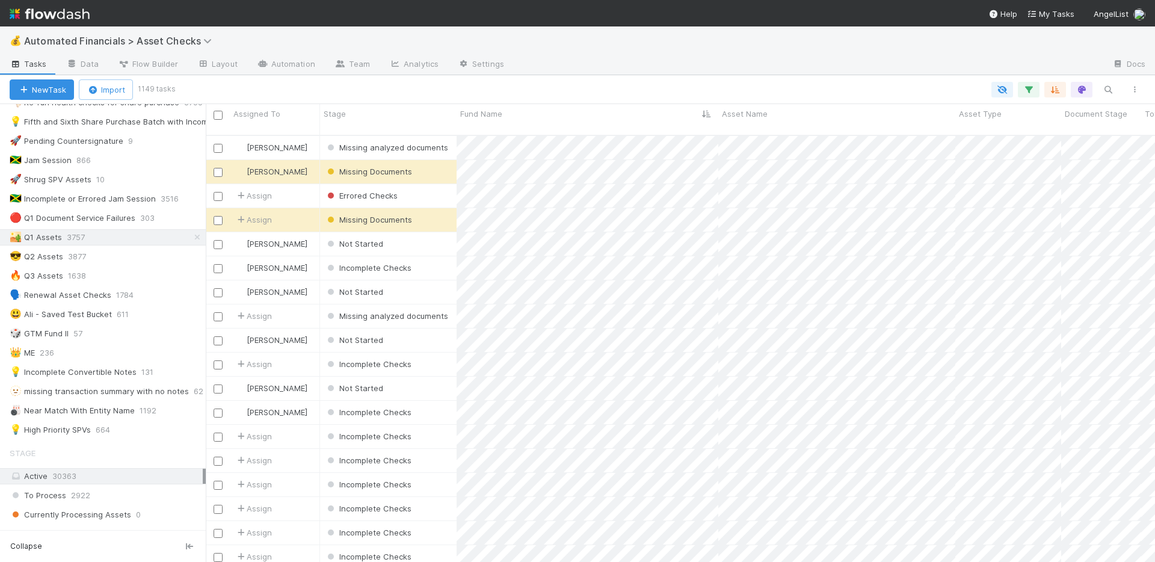
scroll to position [428, 940]
click at [1022, 88] on icon "button" at bounding box center [1028, 89] width 12 height 11
click at [695, 245] on link "And.." at bounding box center [690, 244] width 38 height 17
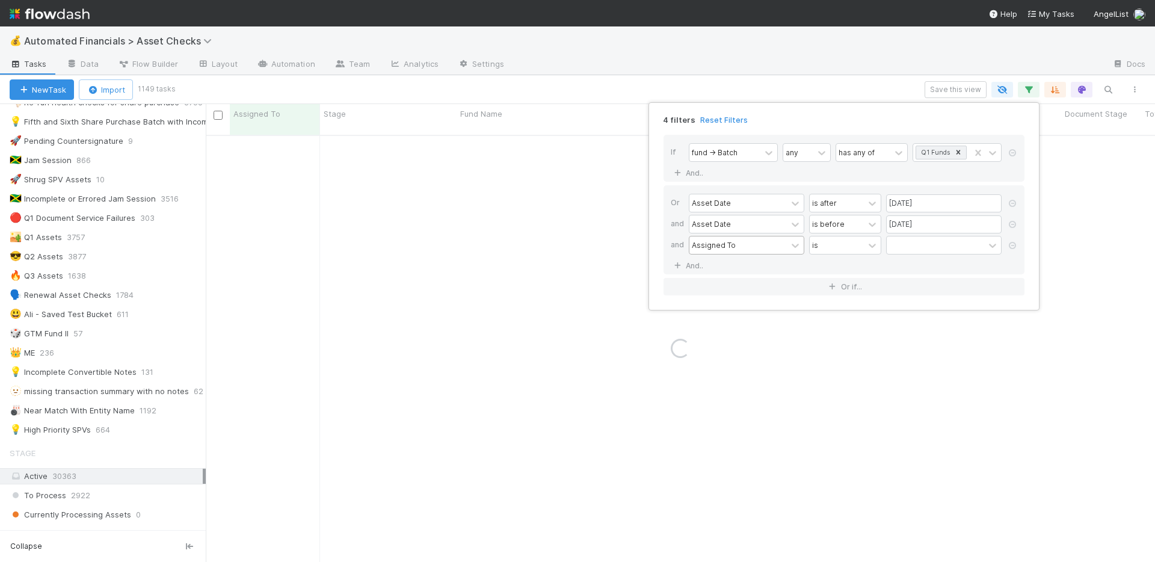
click at [752, 250] on div "Assigned To" at bounding box center [737, 244] width 97 height 17
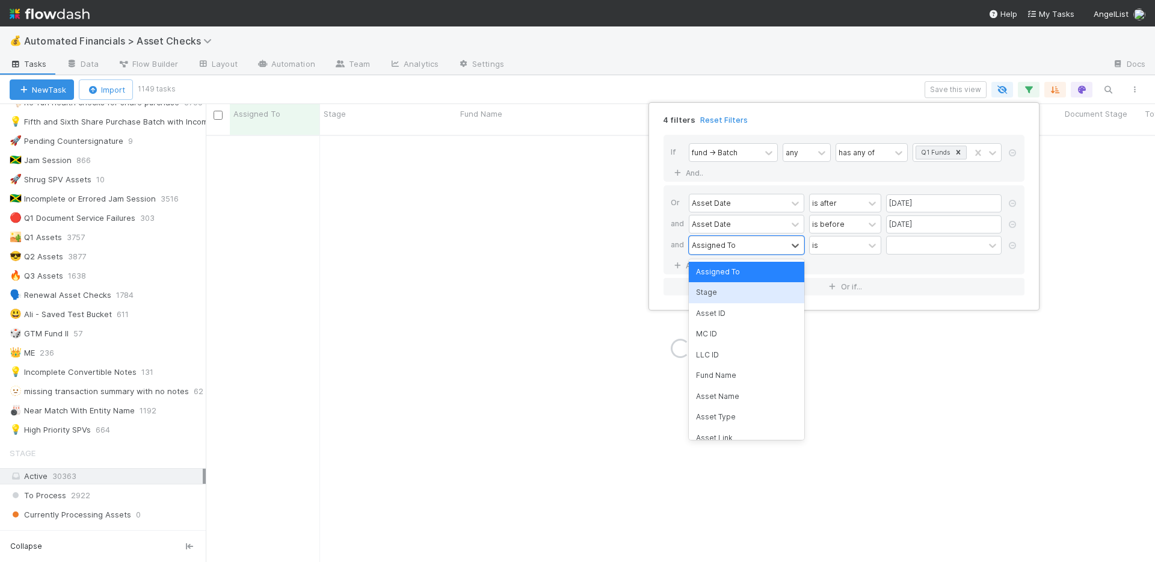
click at [743, 291] on div "Stage" at bounding box center [746, 292] width 115 height 20
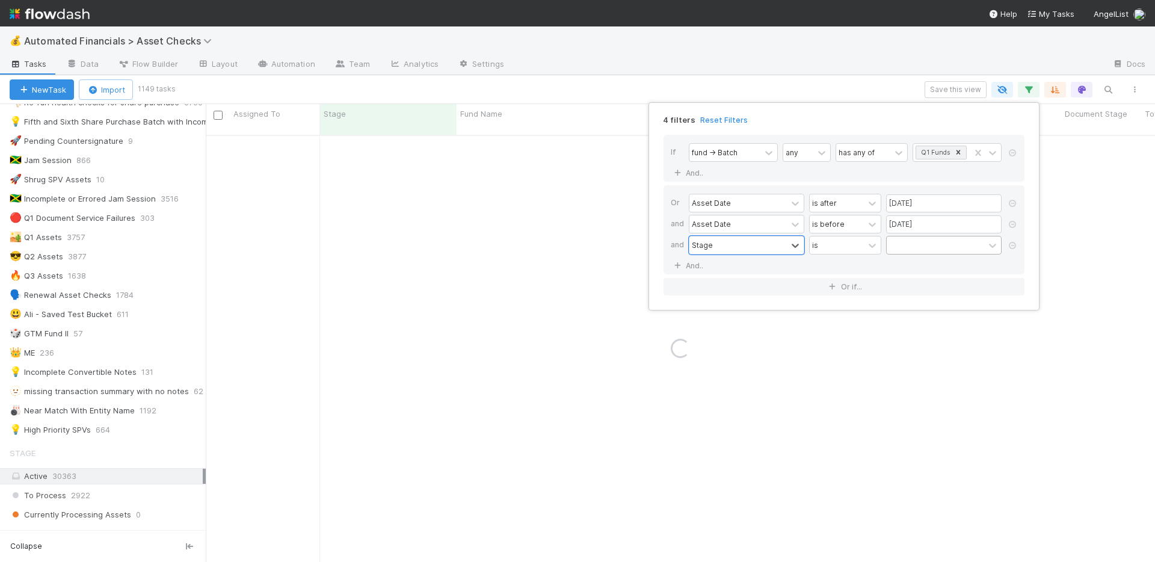
click at [927, 245] on div at bounding box center [935, 244] width 97 height 17
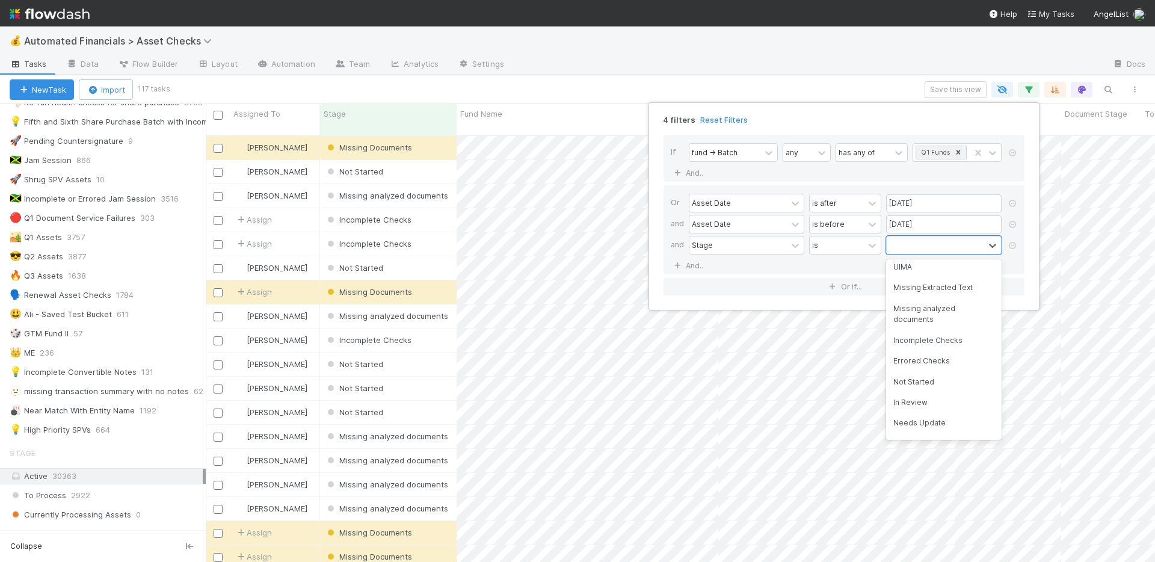
scroll to position [202, 0]
click at [933, 268] on div "Not Started" at bounding box center [943, 258] width 115 height 20
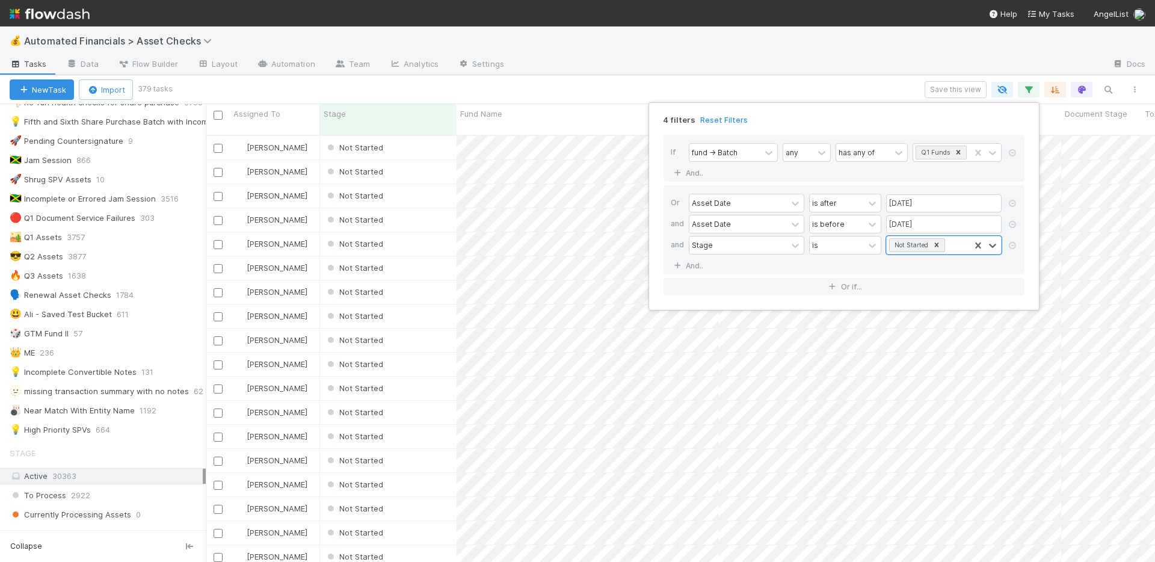
scroll to position [428, 940]
click at [885, 57] on div "4 filters Reset Filters If fund -> Batch any has any of Q1 Funds And.. Or Asset…" at bounding box center [577, 281] width 1155 height 562
click at [942, 87] on button "Save this view" at bounding box center [955, 89] width 62 height 17
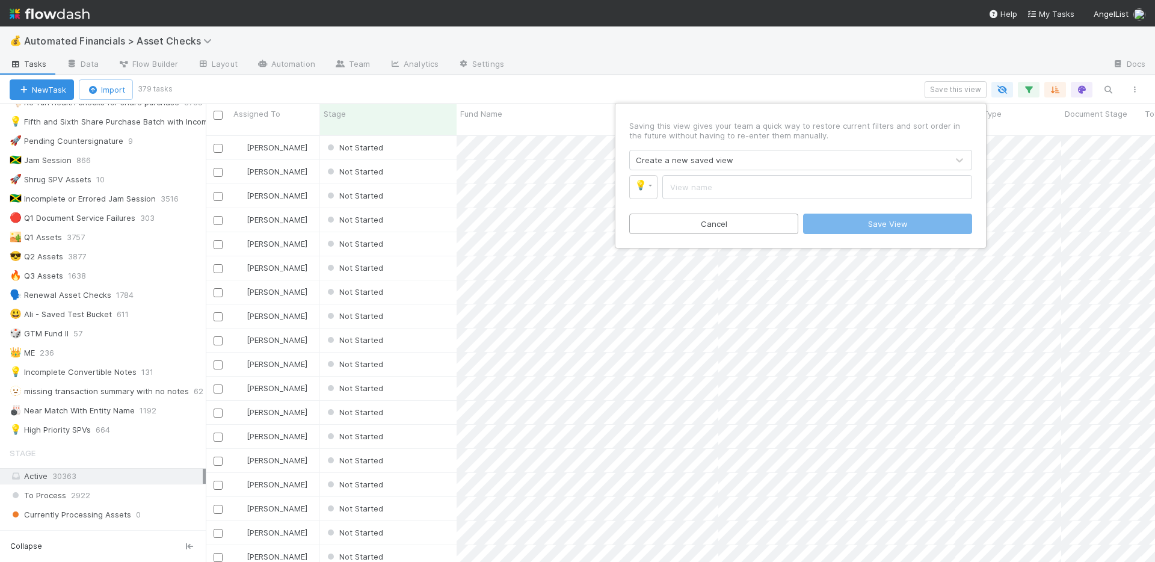
click at [736, 163] on div "Create a new saved view" at bounding box center [789, 159] width 318 height 19
click at [712, 163] on div "Create a new saved view" at bounding box center [684, 160] width 97 height 12
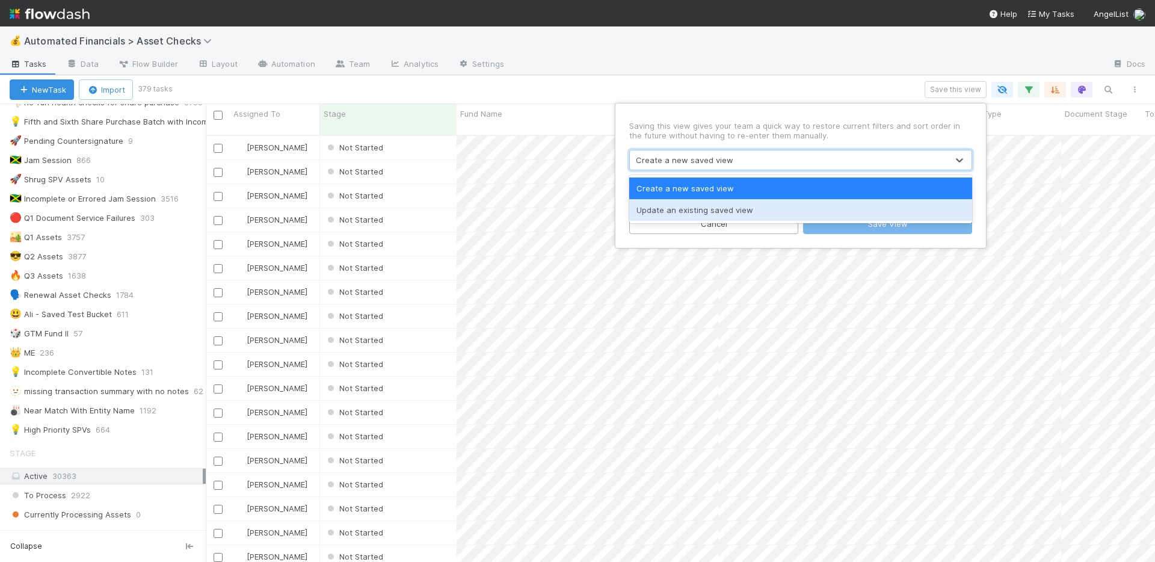
click at [712, 209] on div "Update an existing saved view" at bounding box center [800, 210] width 343 height 22
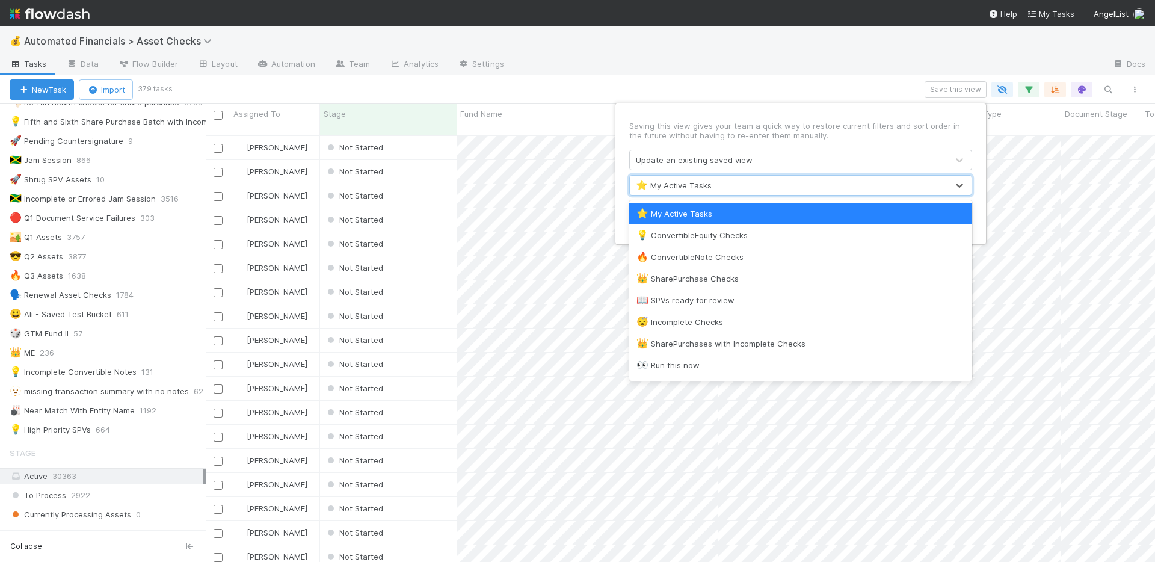
click at [727, 186] on div "⭐ My Active Tasks" at bounding box center [789, 185] width 318 height 19
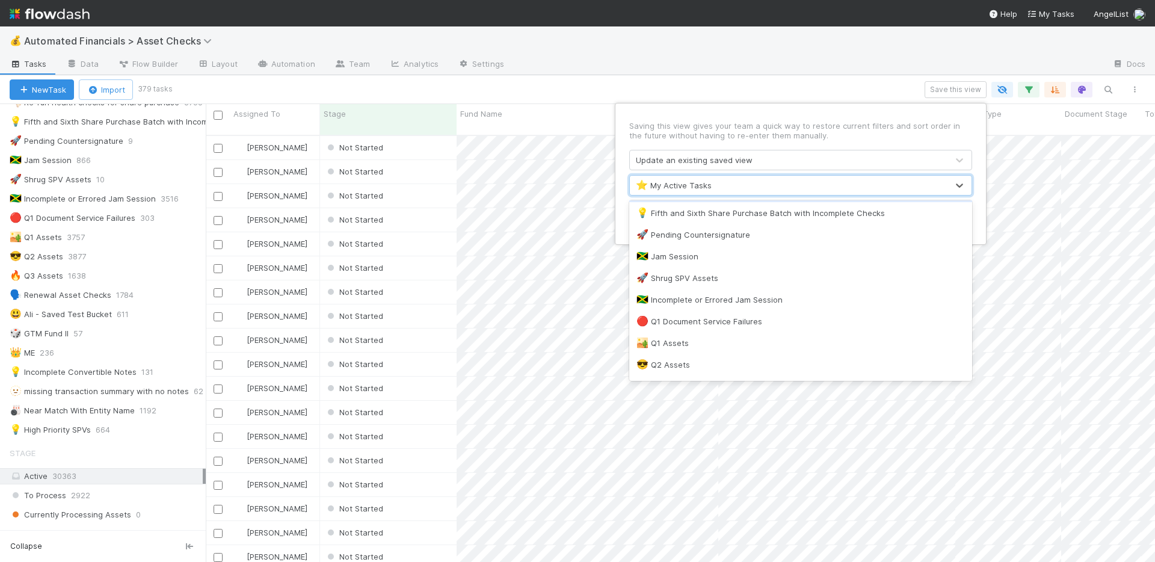
scroll to position [289, 0]
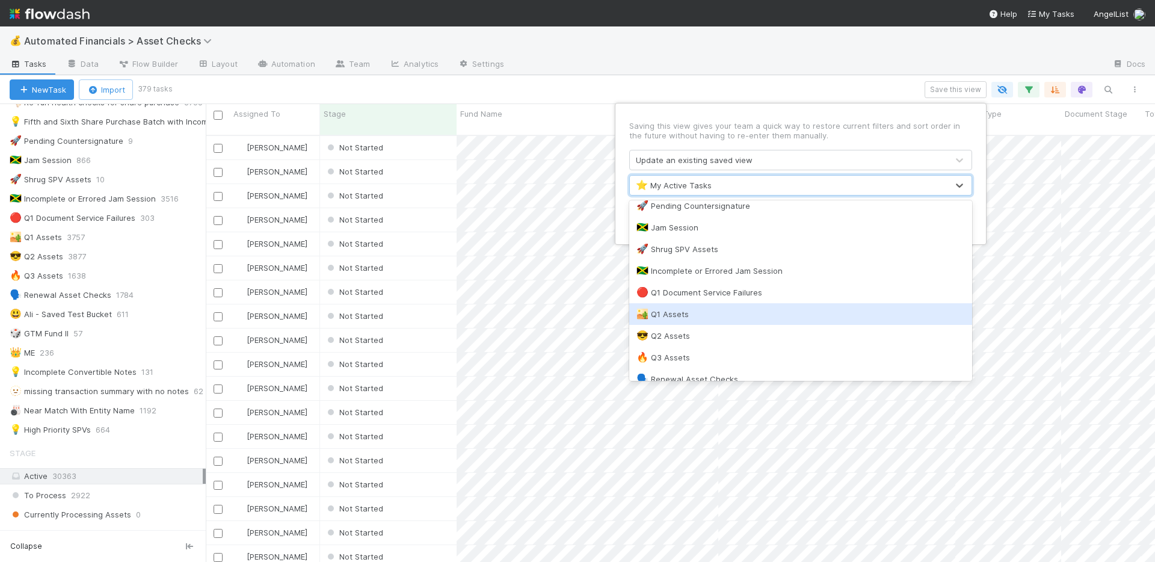
click at [701, 315] on div "🏜️ Q1 Assets" at bounding box center [800, 314] width 328 height 12
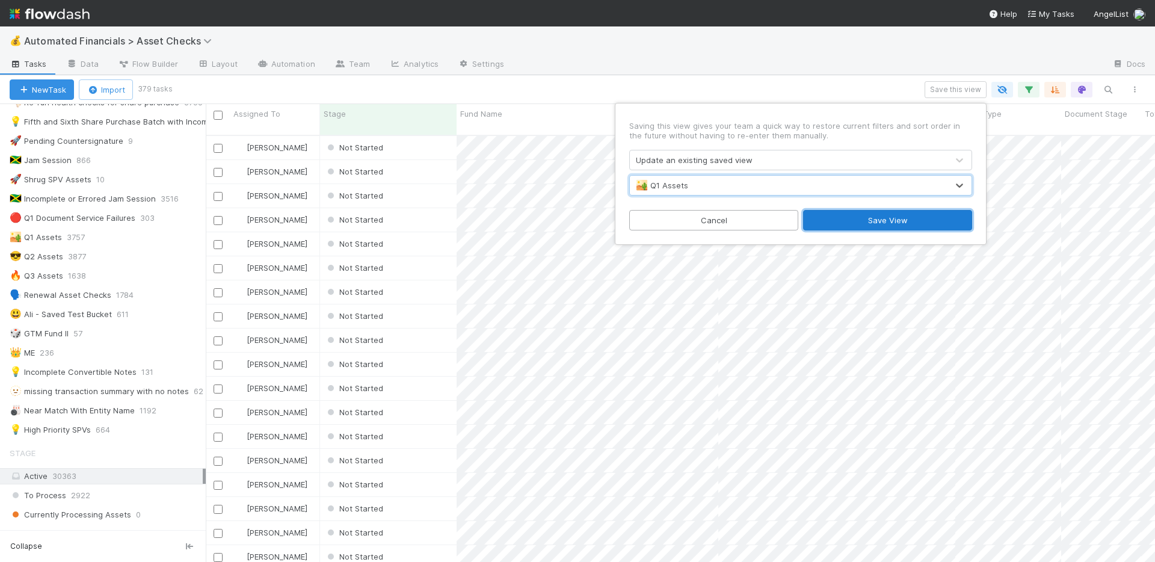
click at [861, 221] on button "Save View" at bounding box center [887, 220] width 169 height 20
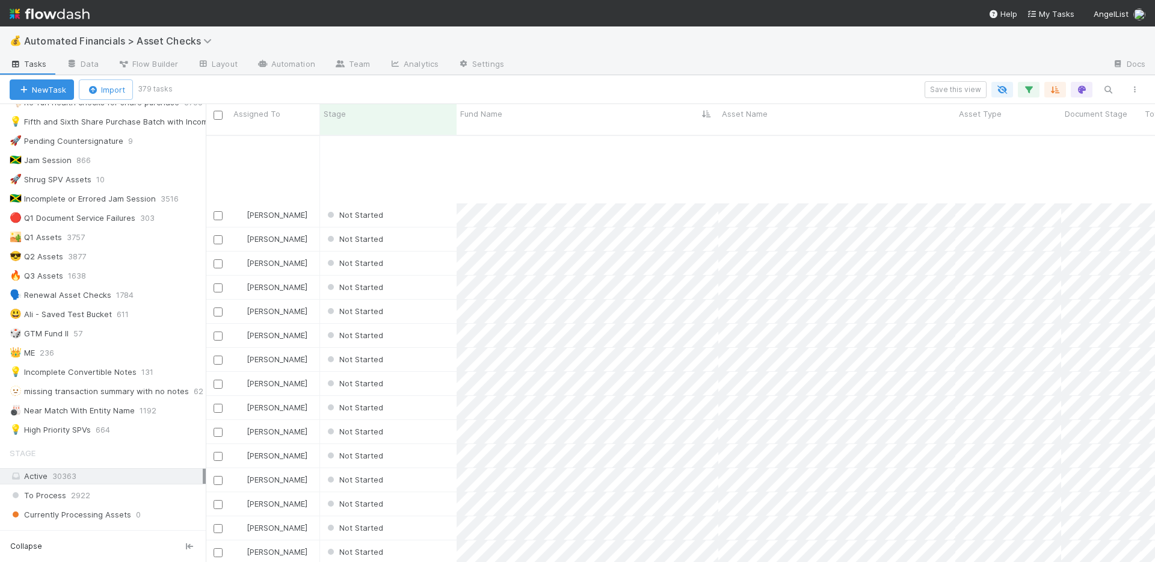
scroll to position [897, 0]
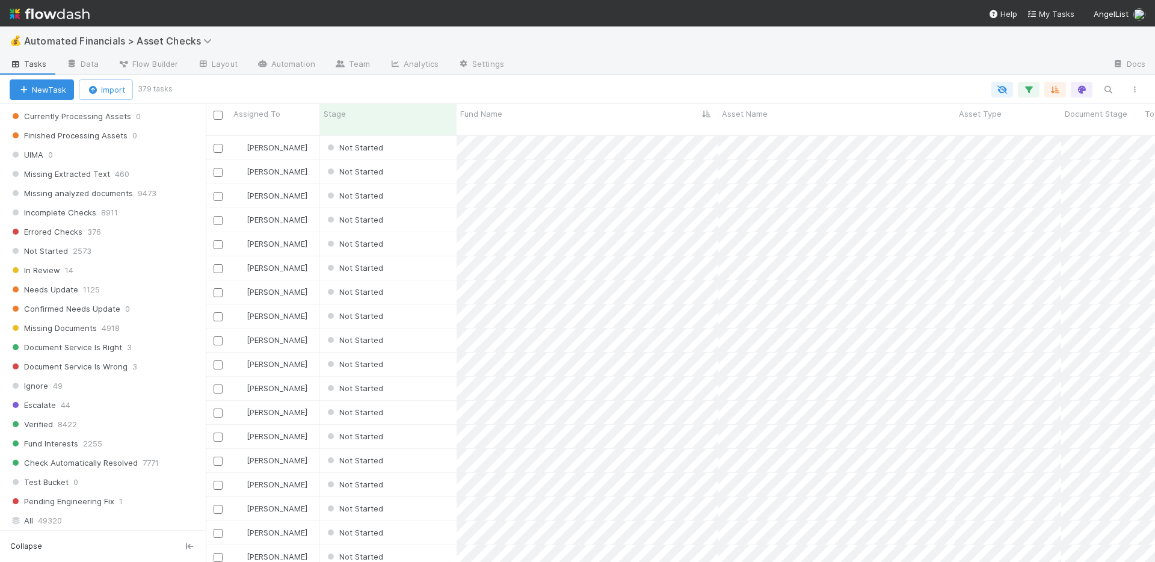
scroll to position [410, 0]
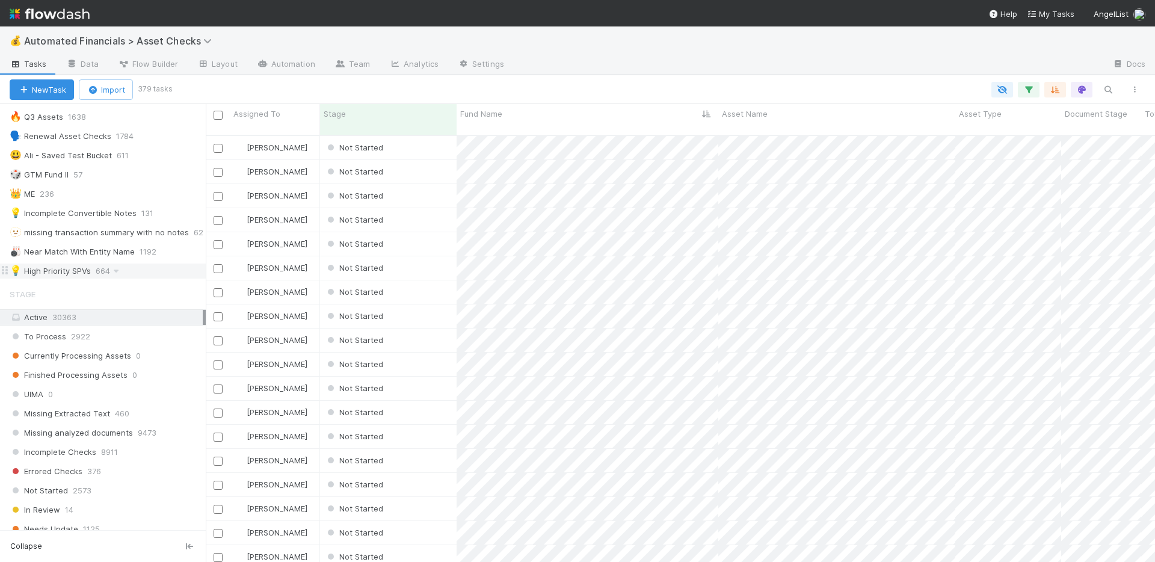
click at [146, 271] on div "💡 High Priority SPVs 664" at bounding box center [108, 270] width 196 height 15
click at [1023, 86] on icon "button" at bounding box center [1028, 89] width 12 height 11
click at [926, 48] on div "2 filters Reset Filters If fund -> Batch any has any of High Priority SPVs and …" at bounding box center [577, 281] width 1155 height 562
click at [699, 57] on div at bounding box center [808, 64] width 589 height 19
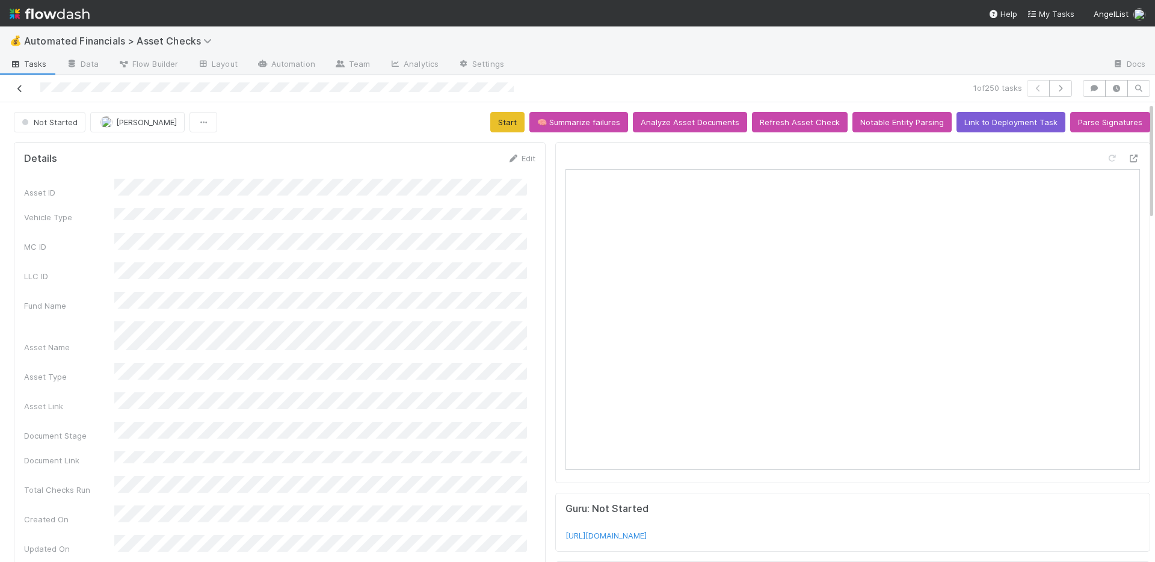
click at [15, 88] on icon at bounding box center [20, 89] width 12 height 8
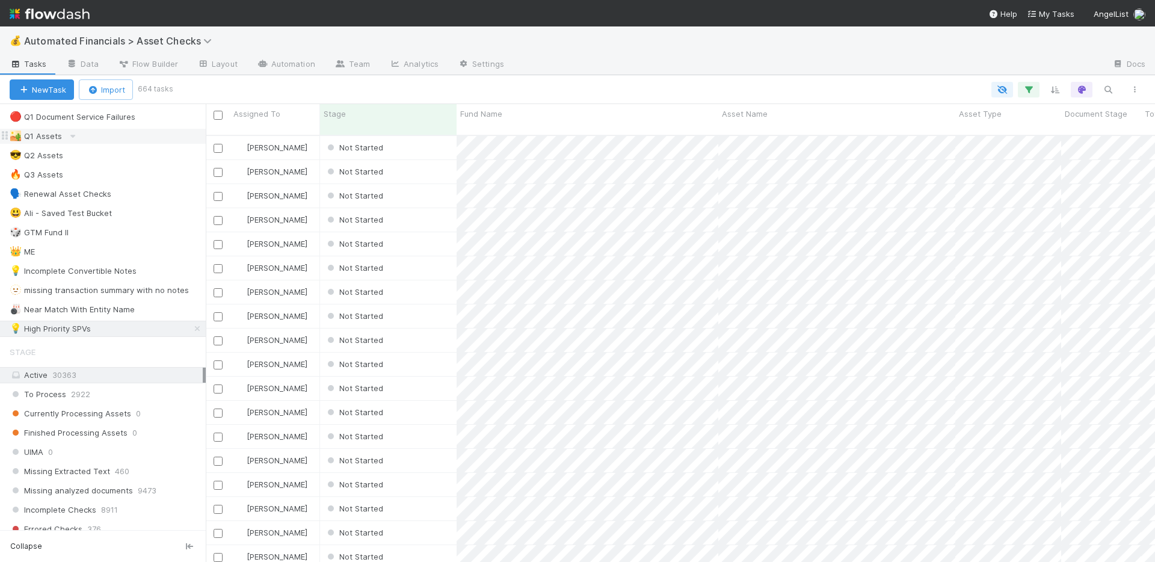
scroll to position [360, 0]
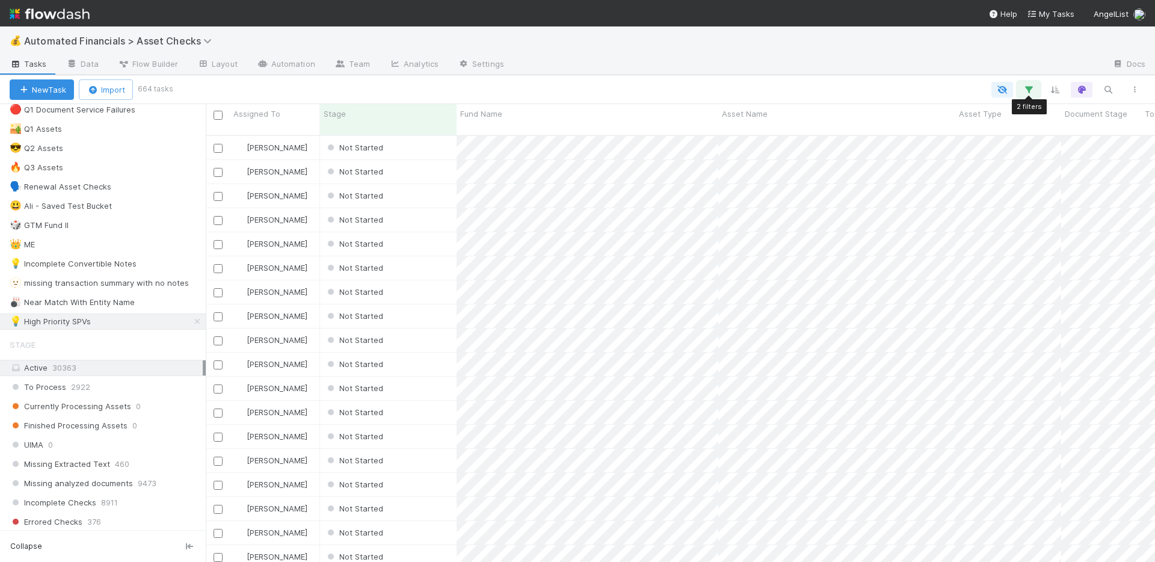
click at [1031, 85] on icon "button" at bounding box center [1028, 89] width 12 height 11
click at [948, 167] on div "High Priority SPVs" at bounding box center [941, 160] width 57 height 32
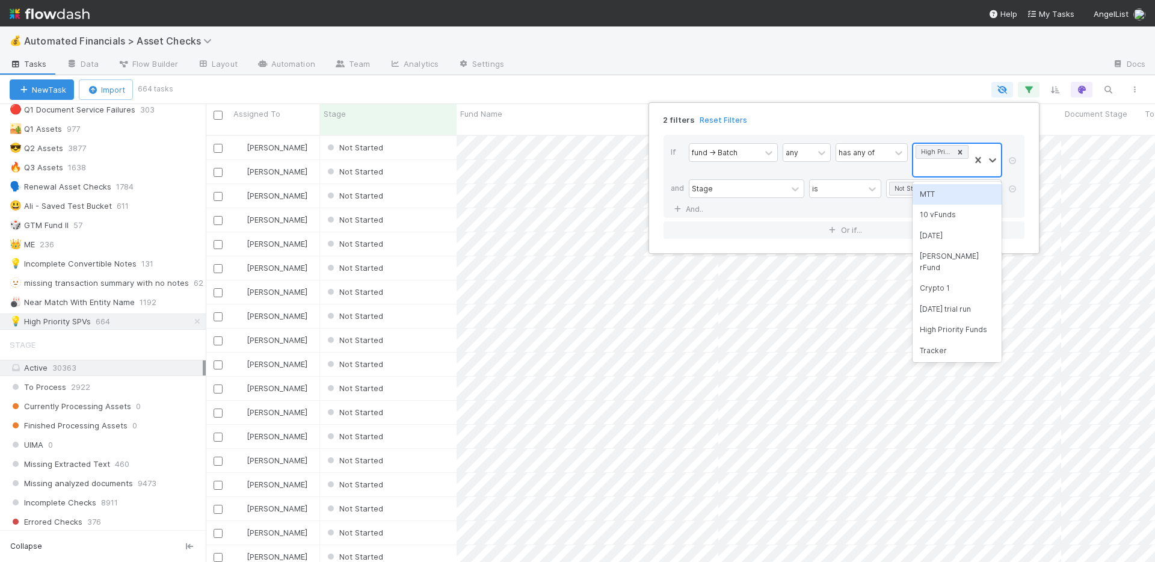
scroll to position [1, 0]
type input "may"
click at [938, 194] on div "May 29 SPVs" at bounding box center [956, 194] width 89 height 20
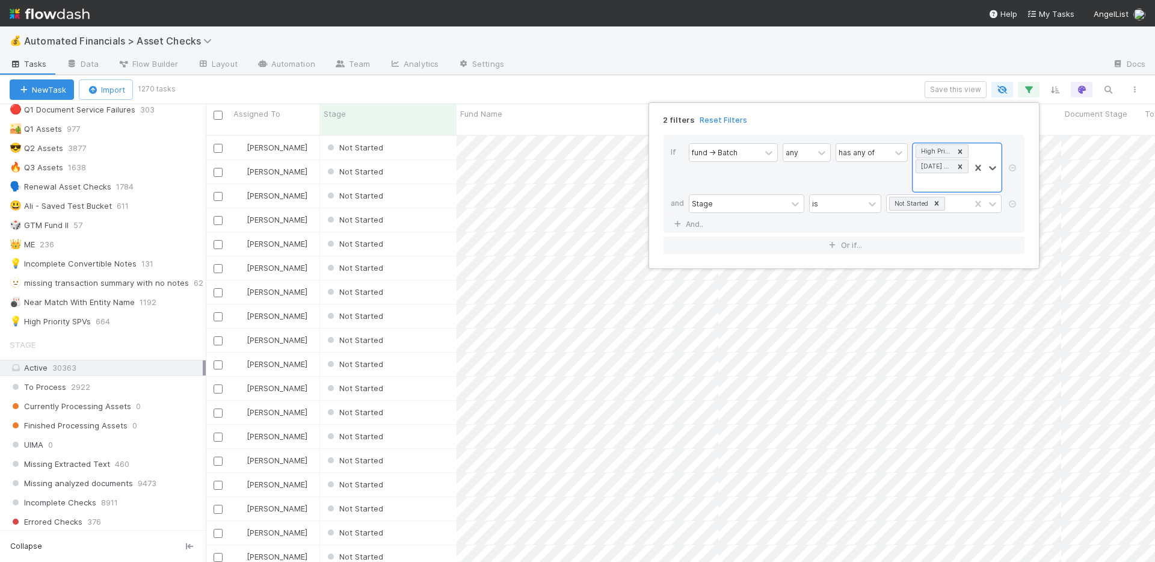
scroll to position [428, 940]
click at [847, 37] on div "2 filters Reset Filters If fund -> Batch any has any of High Priority SPVs May …" at bounding box center [577, 281] width 1155 height 562
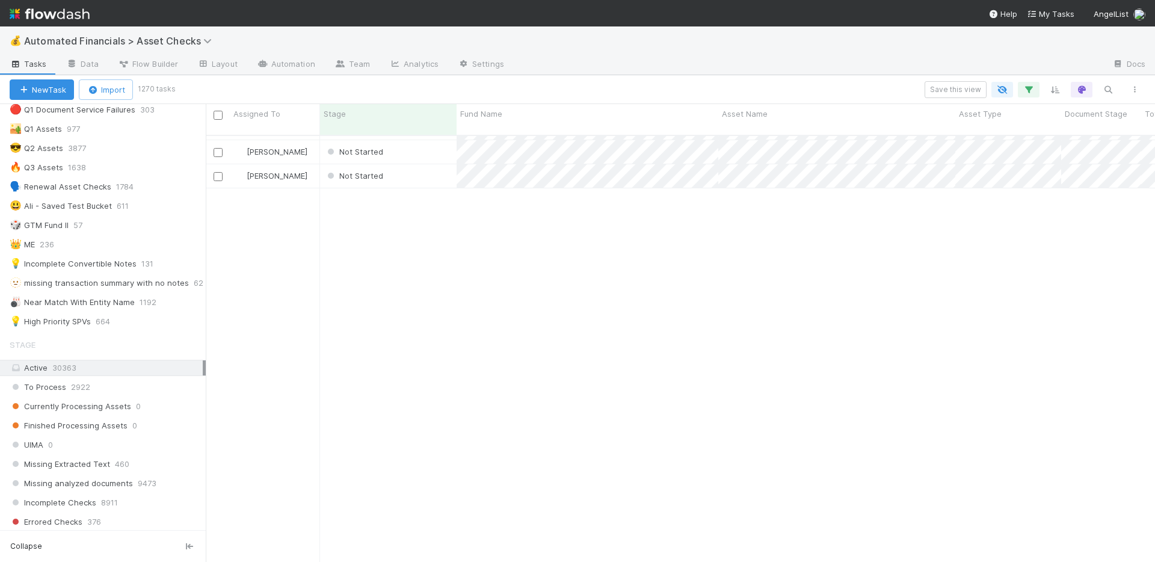
scroll to position [0, 0]
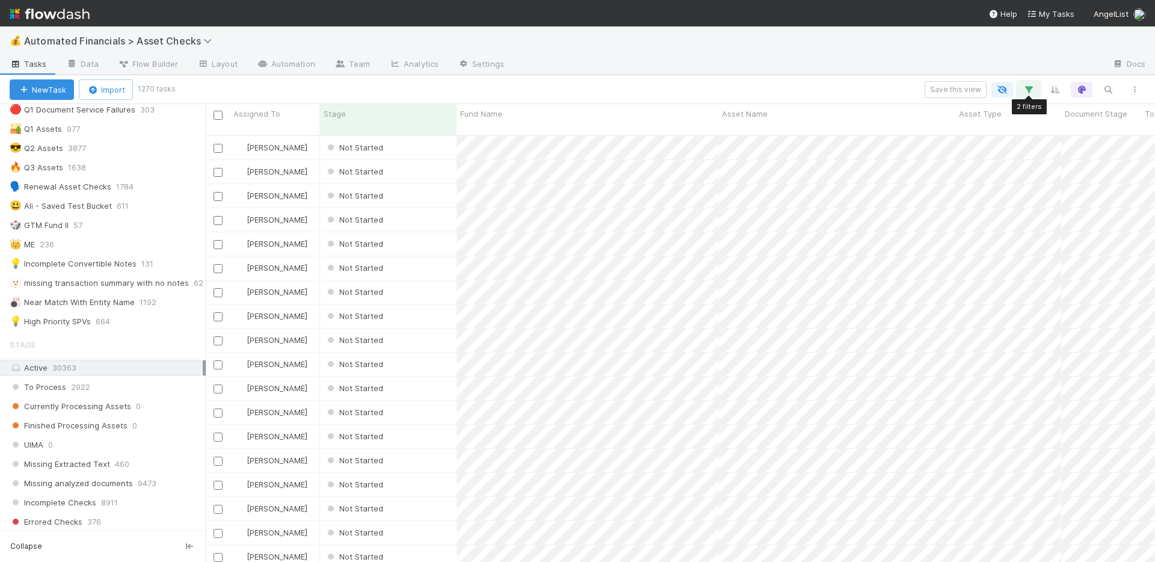
click at [1030, 89] on icon "button" at bounding box center [1028, 89] width 12 height 11
click at [695, 223] on link "And.." at bounding box center [690, 223] width 38 height 17
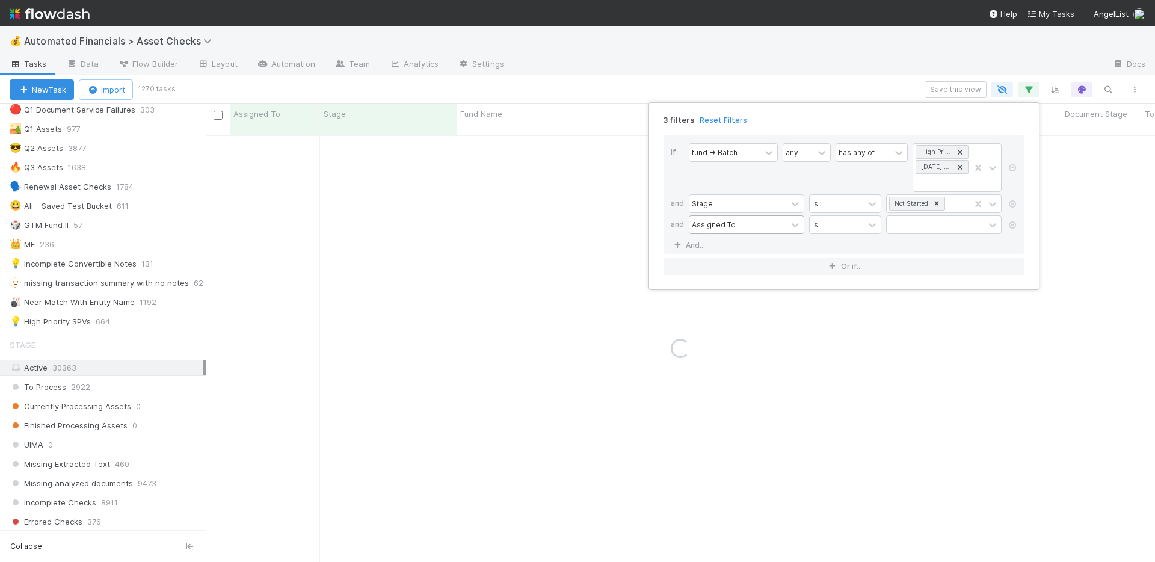
click at [761, 228] on div "Assigned To" at bounding box center [737, 224] width 97 height 17
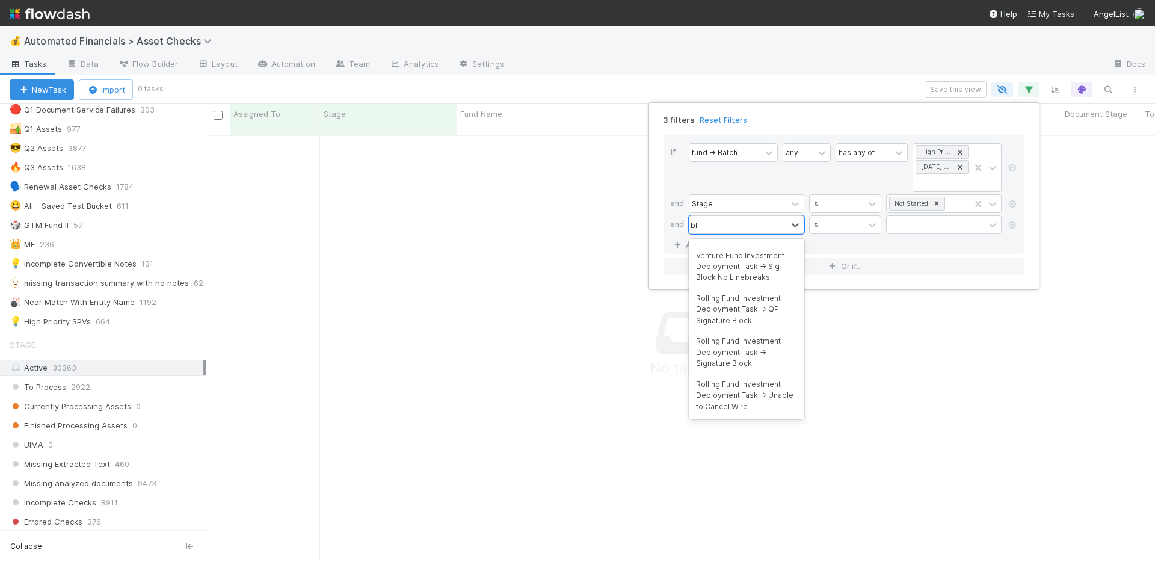
scroll to position [91, 0]
type input "block"
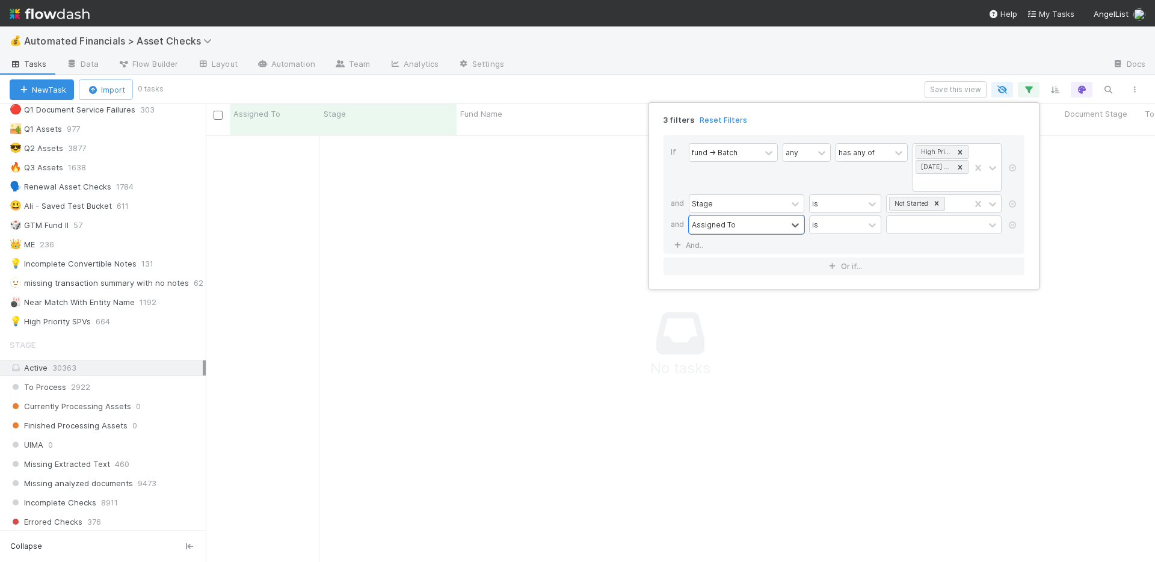
drag, startPoint x: 730, startPoint y: 225, endPoint x: 681, endPoint y: 221, distance: 48.9
click at [681, 221] on div "and 0 results available. Select is focused ,type to refine list, press Down to …" at bounding box center [845, 225] width 348 height 21
click at [1015, 224] on icon at bounding box center [1012, 224] width 12 height 7
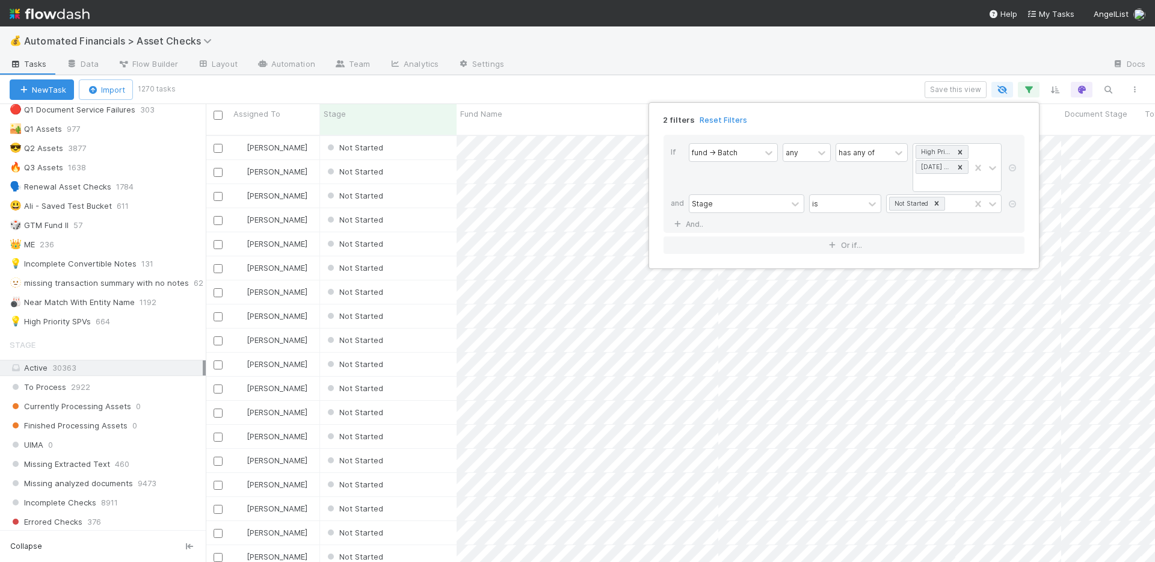
scroll to position [428, 940]
click at [856, 58] on div "2 filters Reset Filters If fund -> Batch any has any of High Priority SPVs May …" at bounding box center [577, 281] width 1155 height 562
click at [855, 54] on div "2 filters Reset Filters If fund -> Batch any has any of High Priority SPVs May …" at bounding box center [577, 281] width 1155 height 562
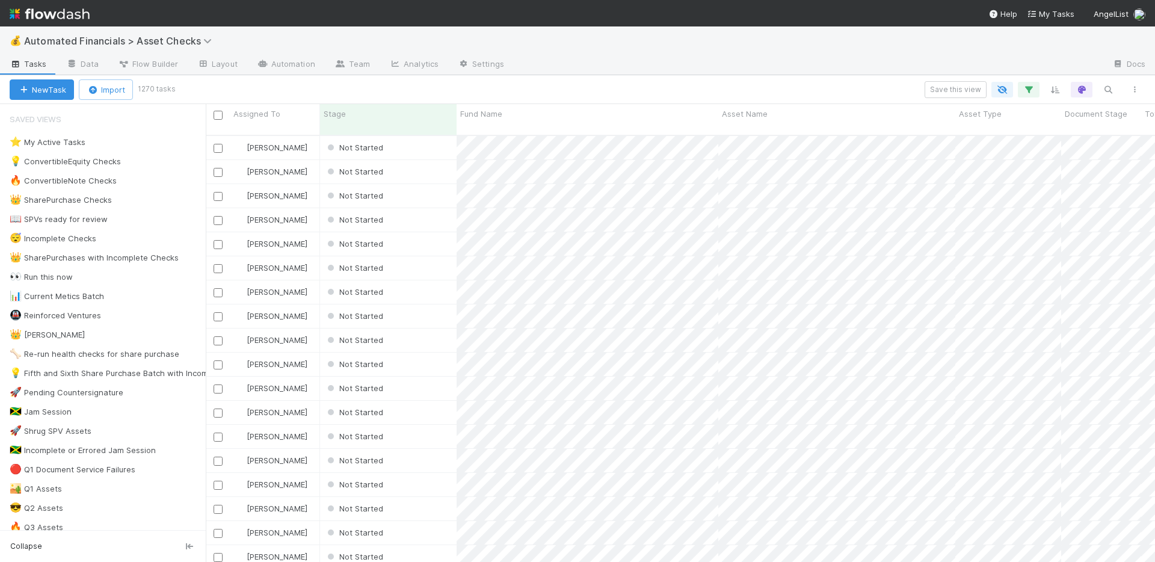
scroll to position [428, 940]
click at [636, 41] on div "💰 Automated Financials > Asset Checks" at bounding box center [577, 40] width 1155 height 29
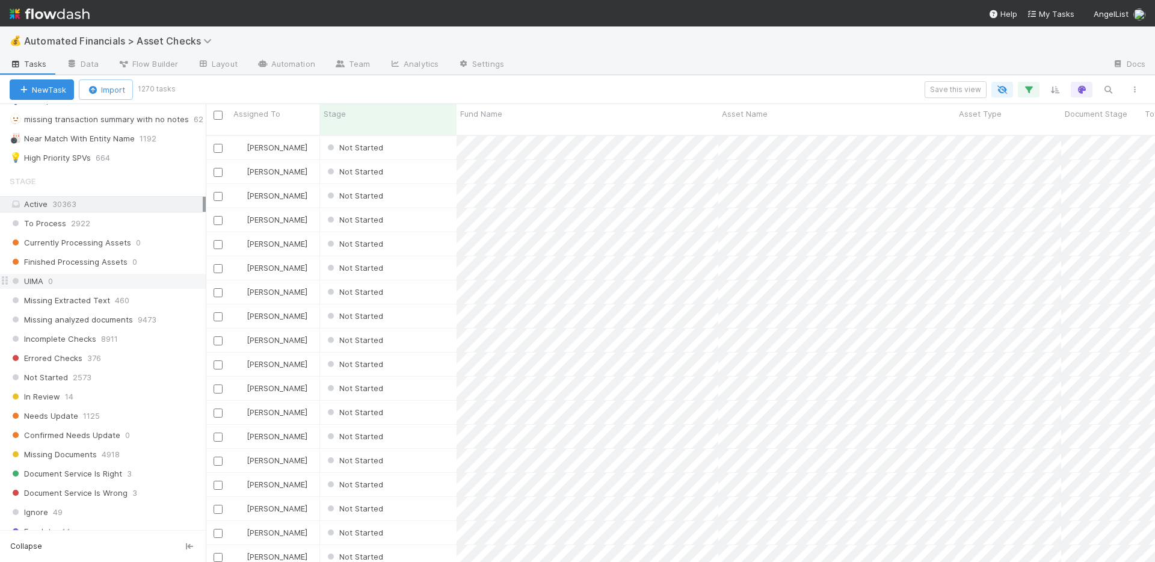
scroll to position [532, 0]
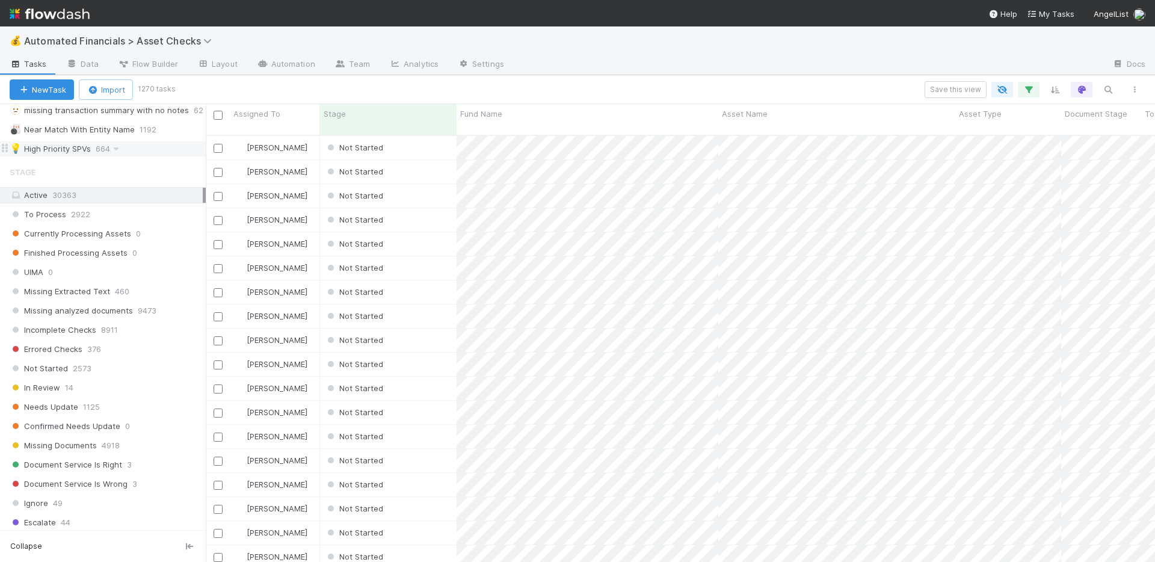
click at [140, 149] on div "💡 High Priority SPVs 664" at bounding box center [108, 148] width 196 height 15
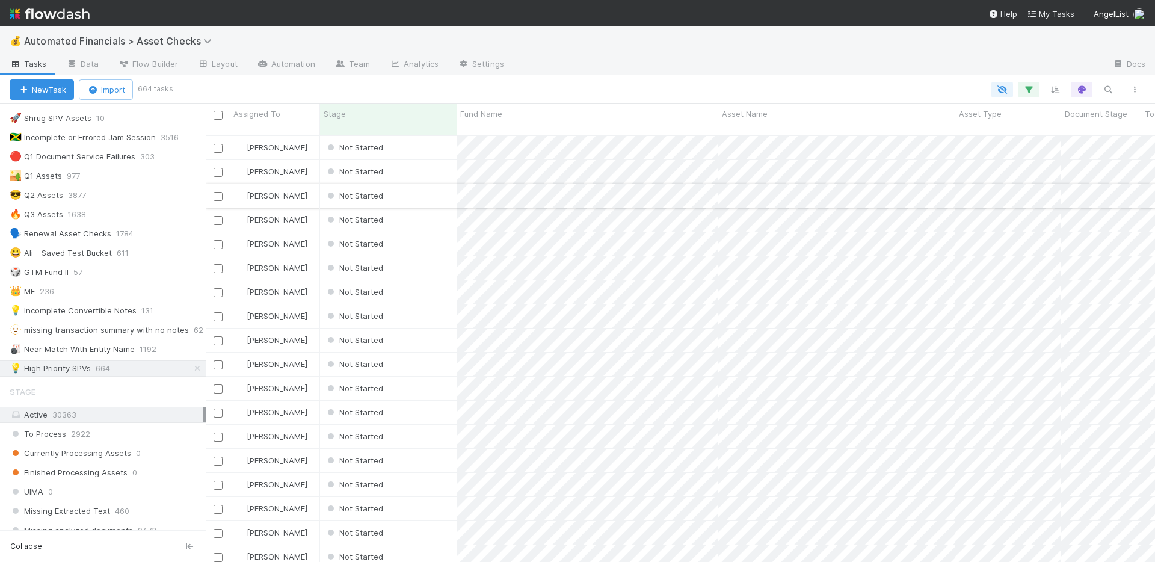
click at [420, 190] on div "Not Started" at bounding box center [388, 195] width 137 height 23
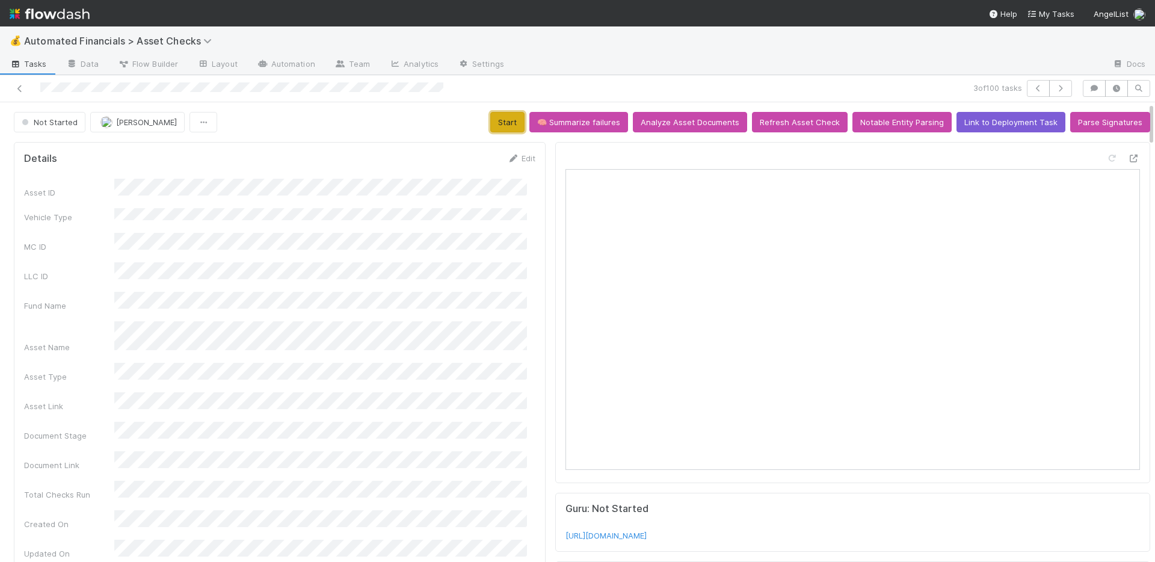
click at [496, 118] on button "Start" at bounding box center [507, 122] width 34 height 20
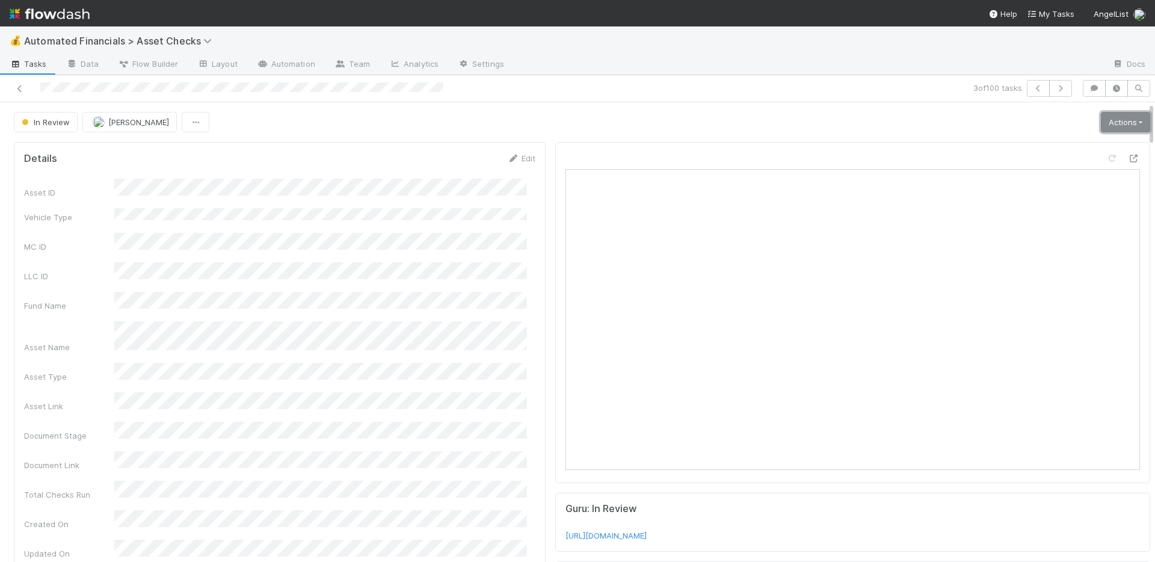
click at [1125, 123] on link "Actions" at bounding box center [1125, 122] width 49 height 20
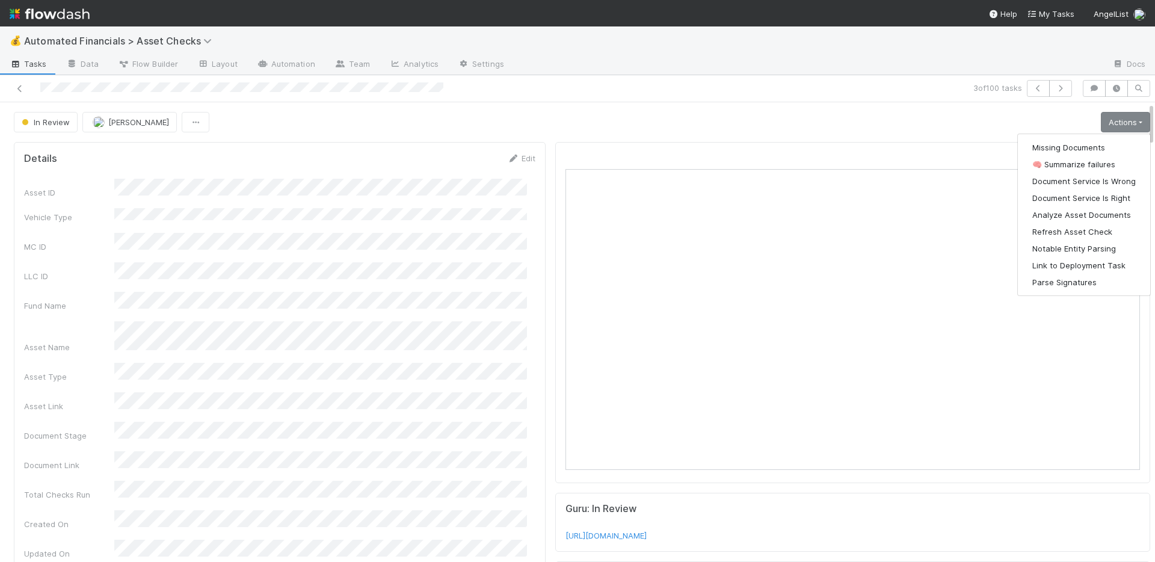
click at [648, 127] on div "In Review [PERSON_NAME] Actions Missing Documents 🧠 Summarize failures Document…" at bounding box center [582, 122] width 1136 height 20
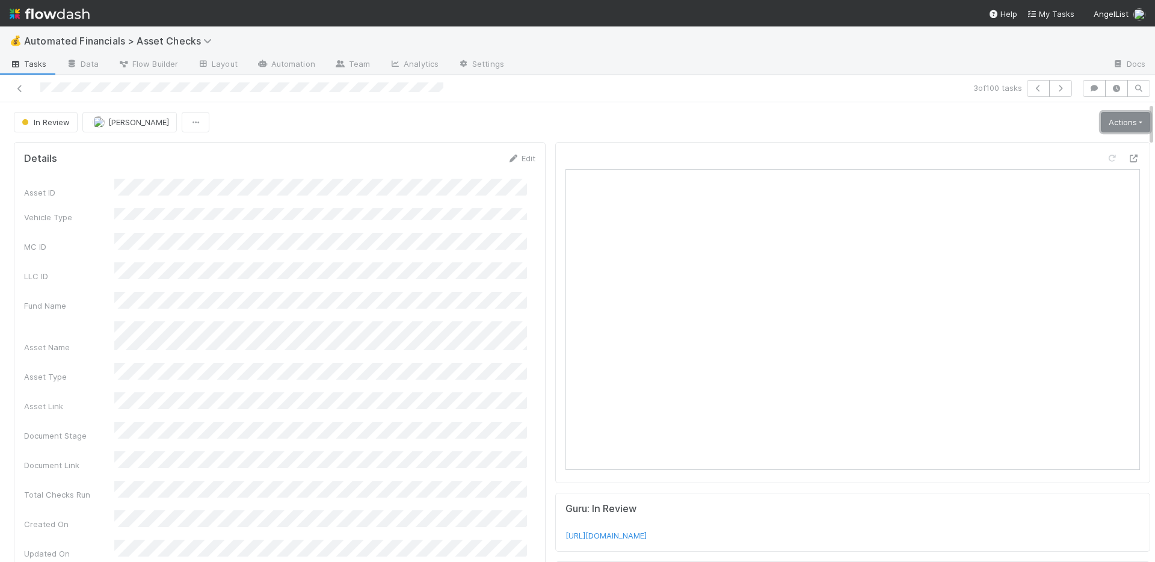
click at [1115, 121] on link "Actions" at bounding box center [1125, 122] width 49 height 20
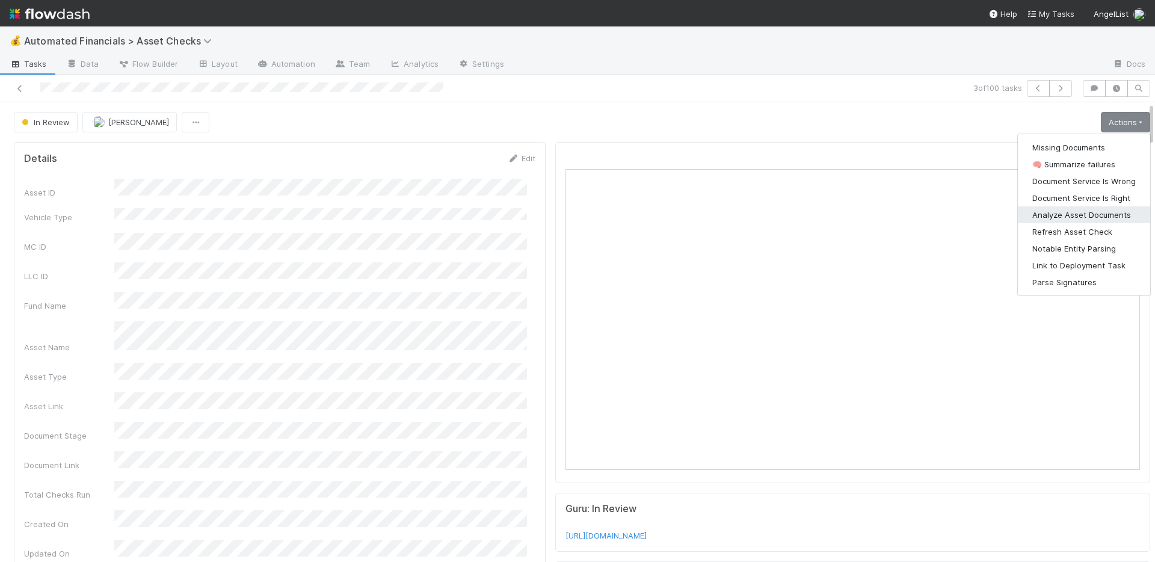
click at [1060, 215] on button "Analyze Asset Documents" at bounding box center [1084, 214] width 132 height 17
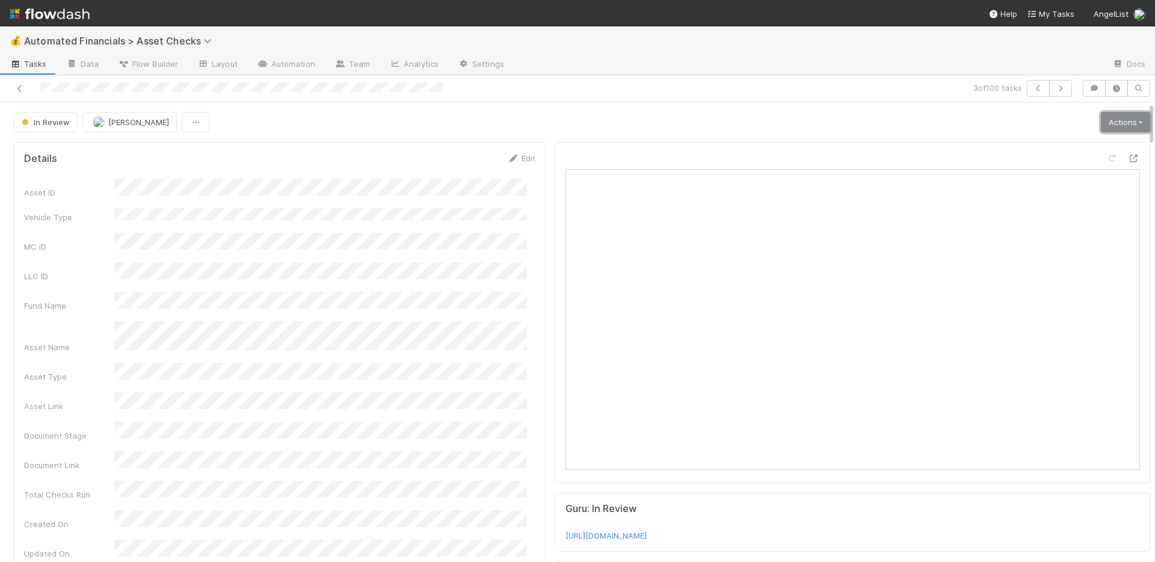
click at [1101, 117] on link "Actions" at bounding box center [1125, 122] width 49 height 20
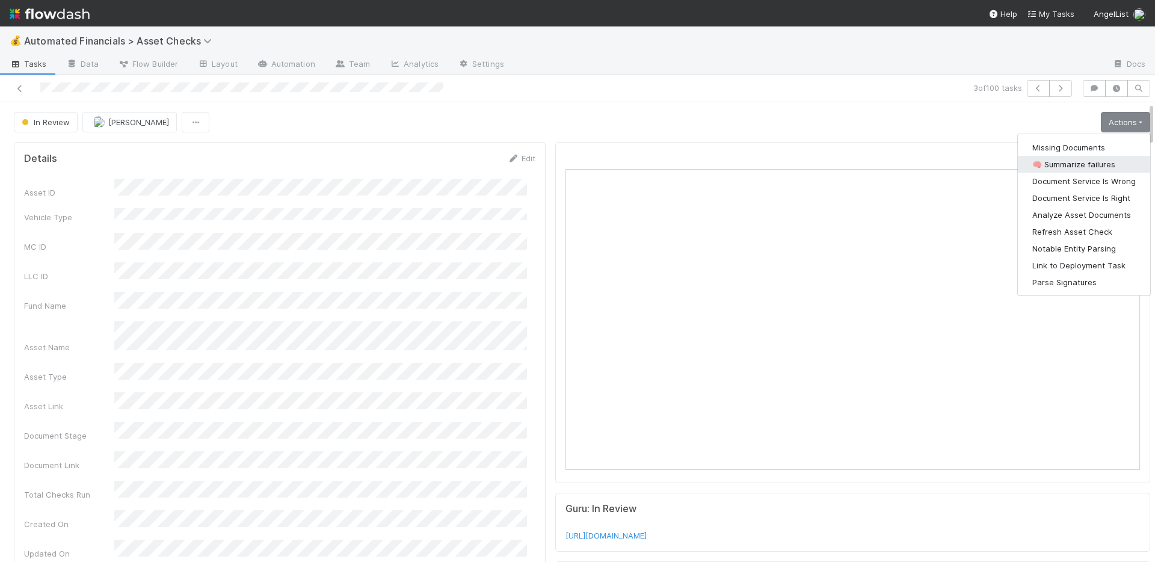
click at [1069, 163] on button "🧠 Summarize failures" at bounding box center [1084, 164] width 132 height 17
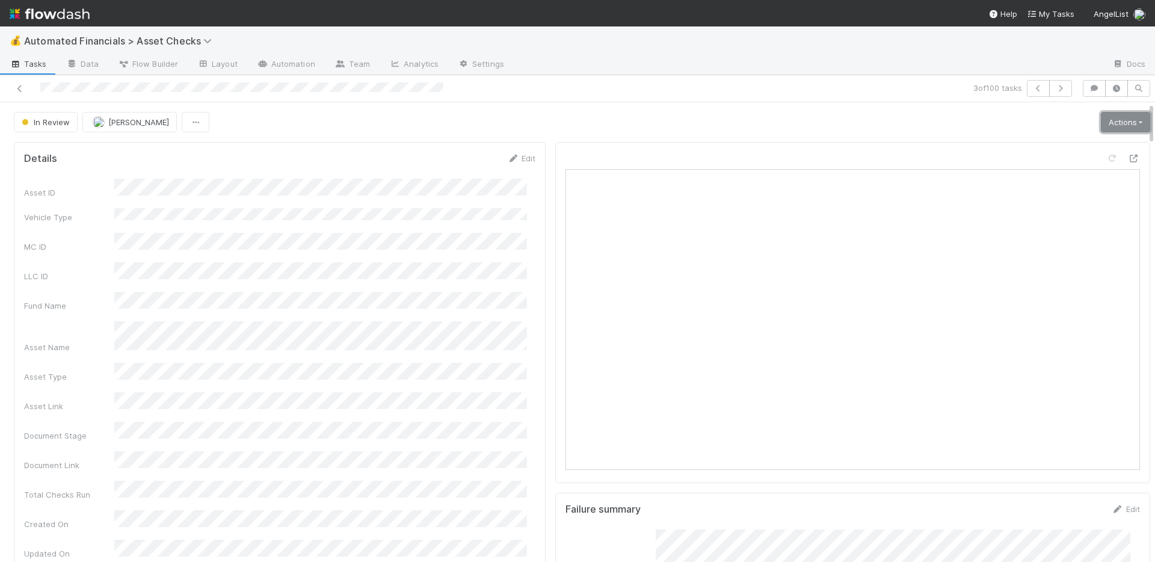
click at [1101, 121] on link "Actions" at bounding box center [1125, 122] width 49 height 20
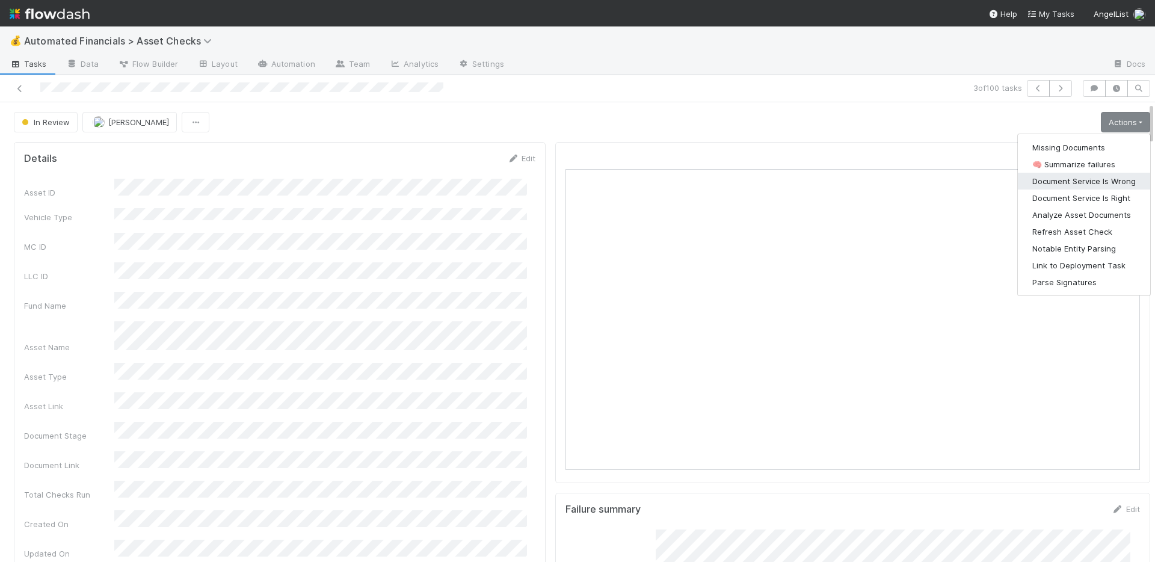
click at [1093, 183] on button "Document Service Is Wrong" at bounding box center [1084, 181] width 132 height 17
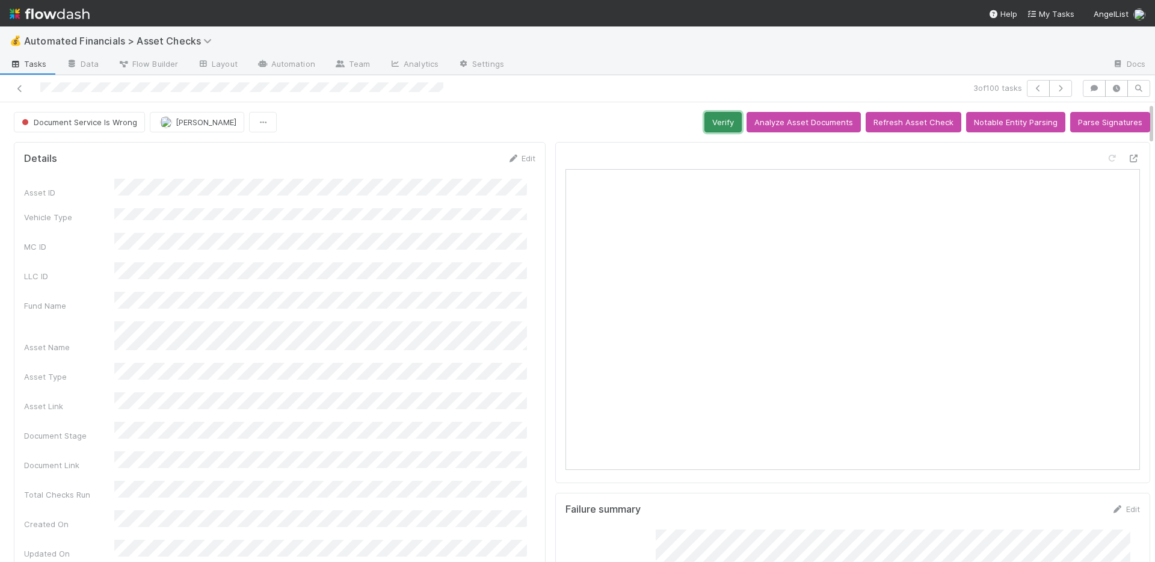
click at [712, 121] on button "Verify" at bounding box center [722, 122] width 37 height 20
click at [22, 88] on icon at bounding box center [20, 89] width 12 height 8
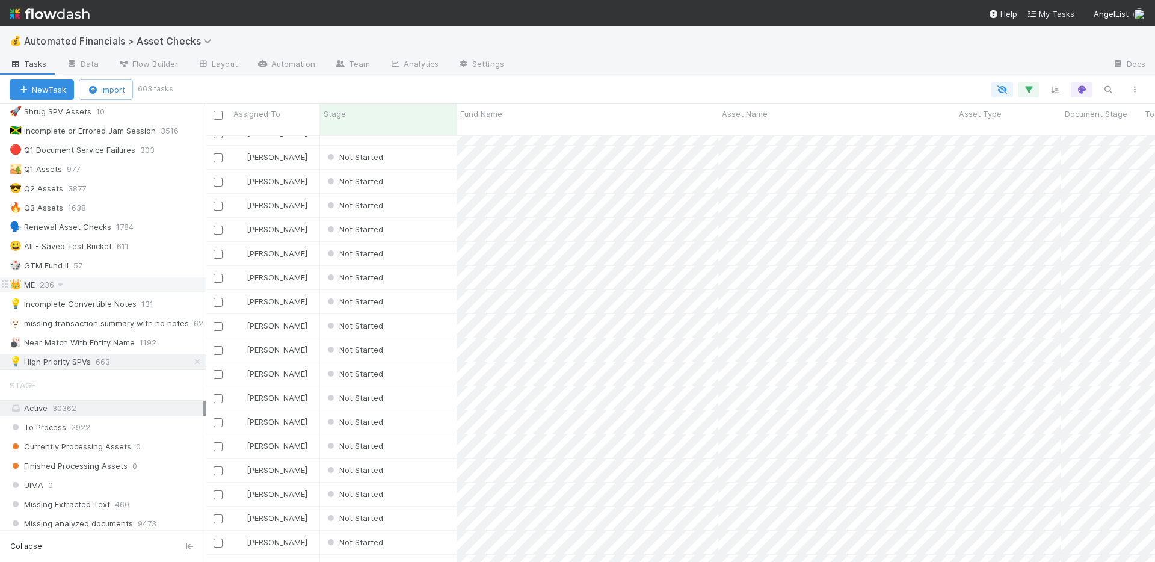
scroll to position [388, 0]
